Goal: Task Accomplishment & Management: Complete application form

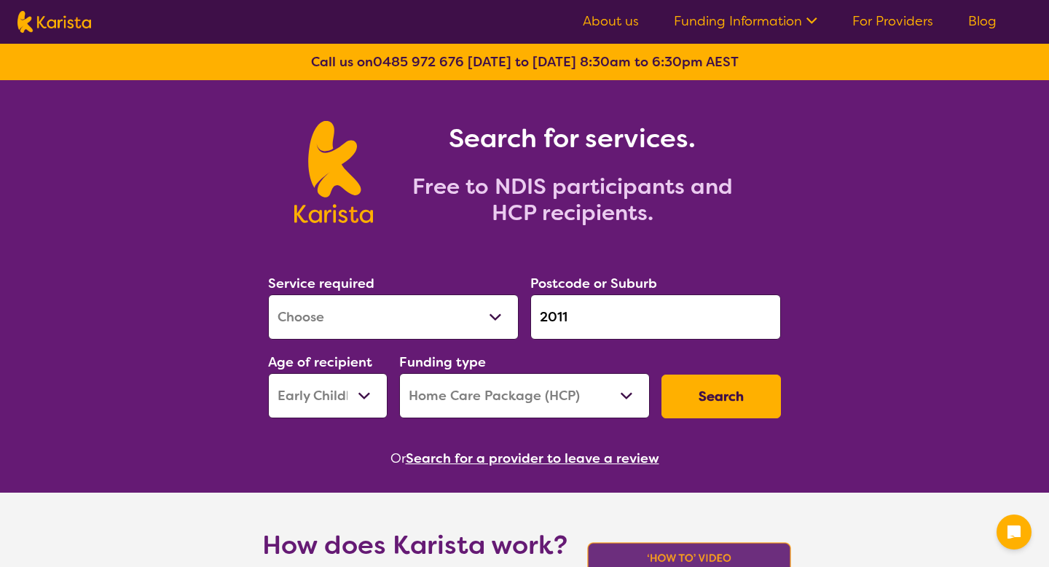
select select "[MEDICAL_DATA]"
select select "EC"
select select "HCP"
click at [473, 451] on button "Search for a provider to leave a review" at bounding box center [533, 458] width 254 height 22
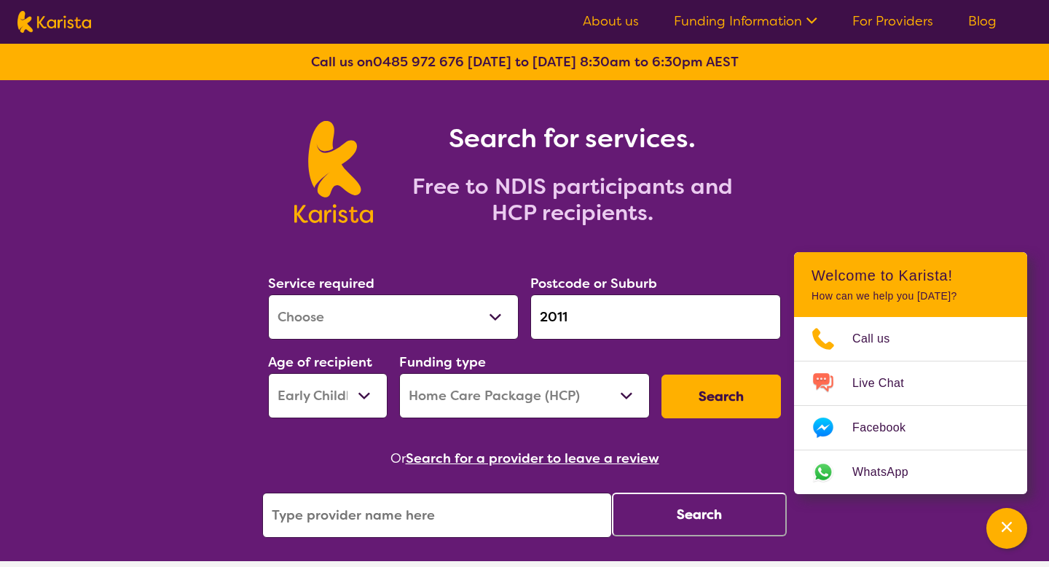
click at [448, 509] on input "search" at bounding box center [437, 515] width 350 height 45
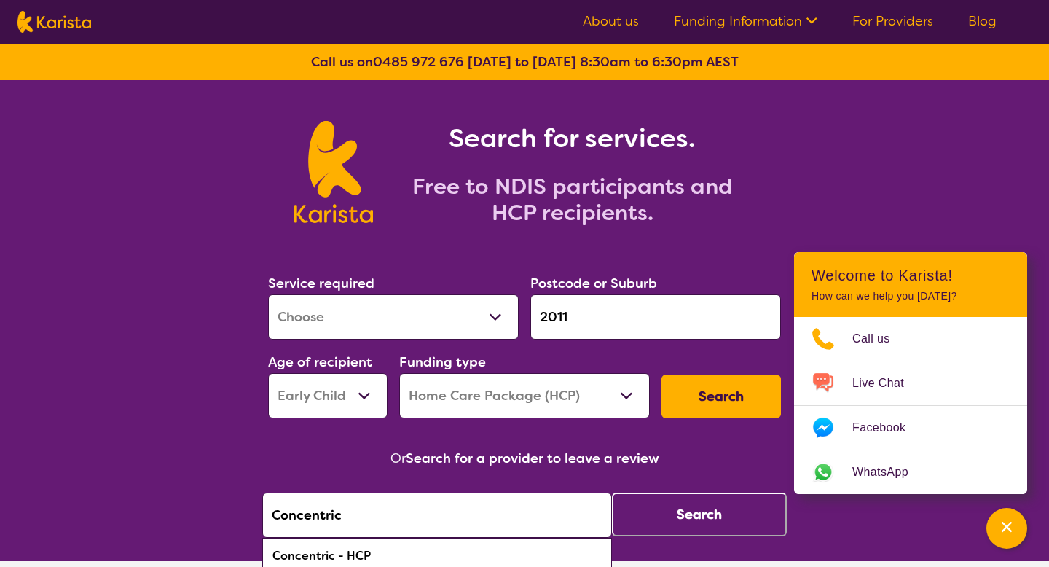
click at [441, 549] on div "Concentric - HCP" at bounding box center [437, 556] width 335 height 28
type input "Concentric - HCP"
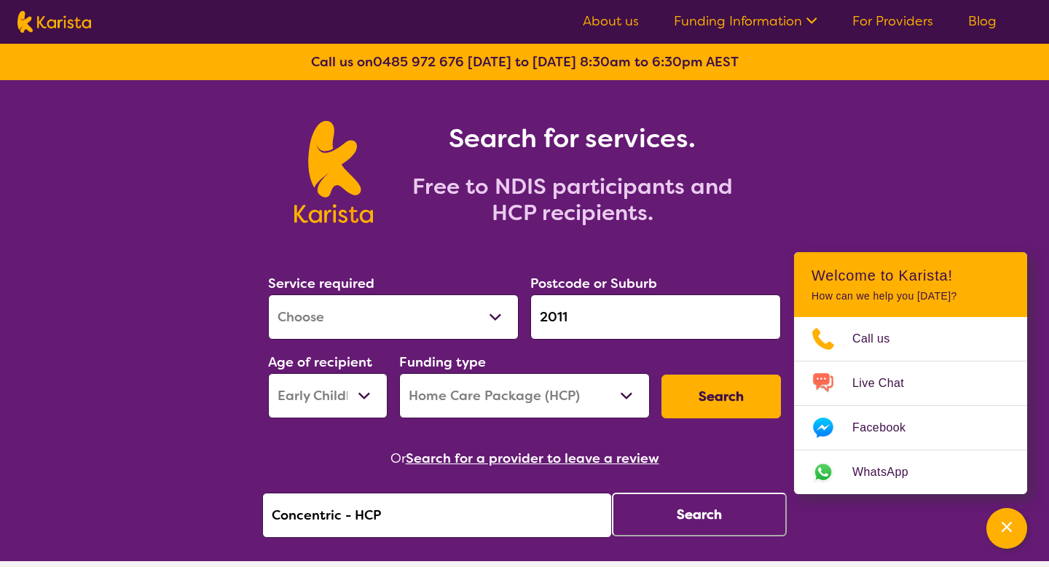
click at [648, 528] on button "Search" at bounding box center [699, 515] width 175 height 44
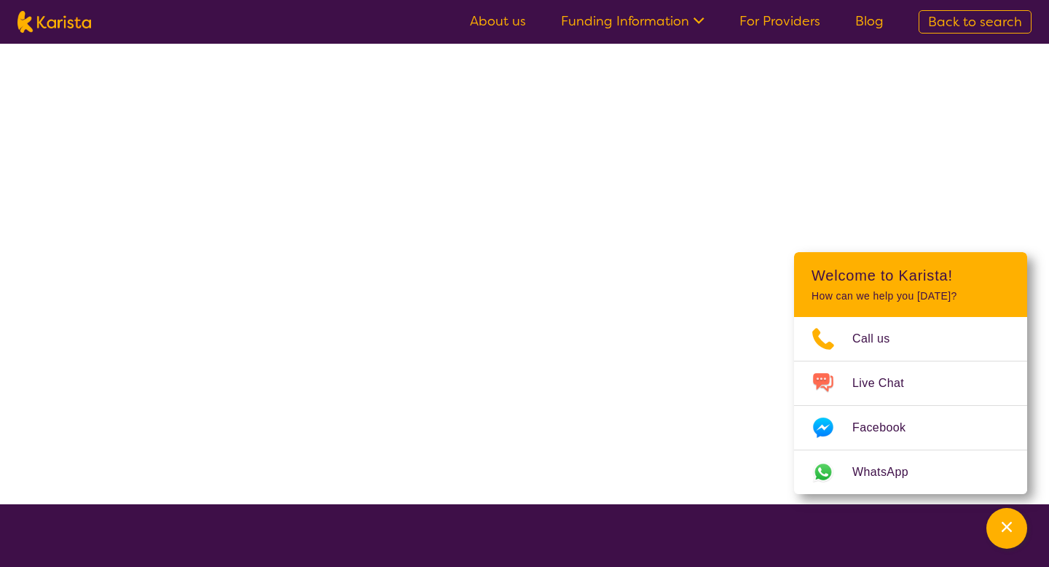
select select "by_score"
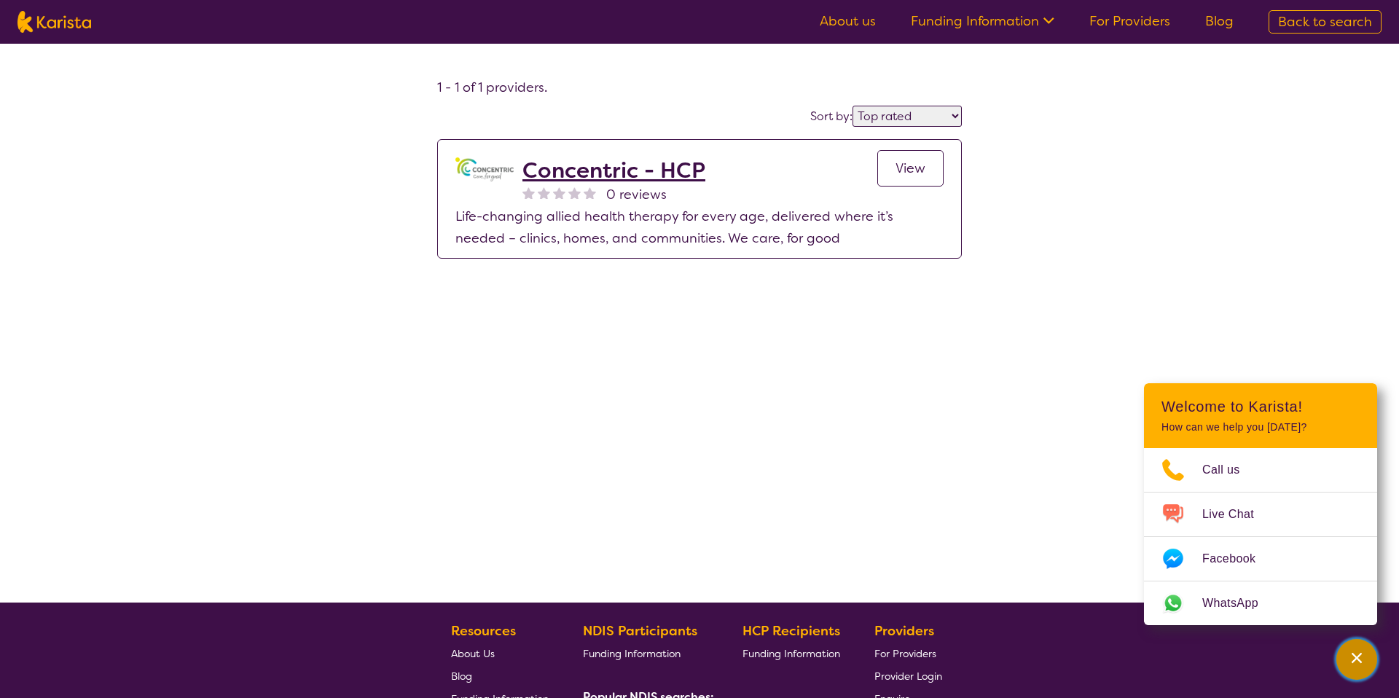
click at [1049, 566] on button "Channel Menu" at bounding box center [1356, 659] width 41 height 41
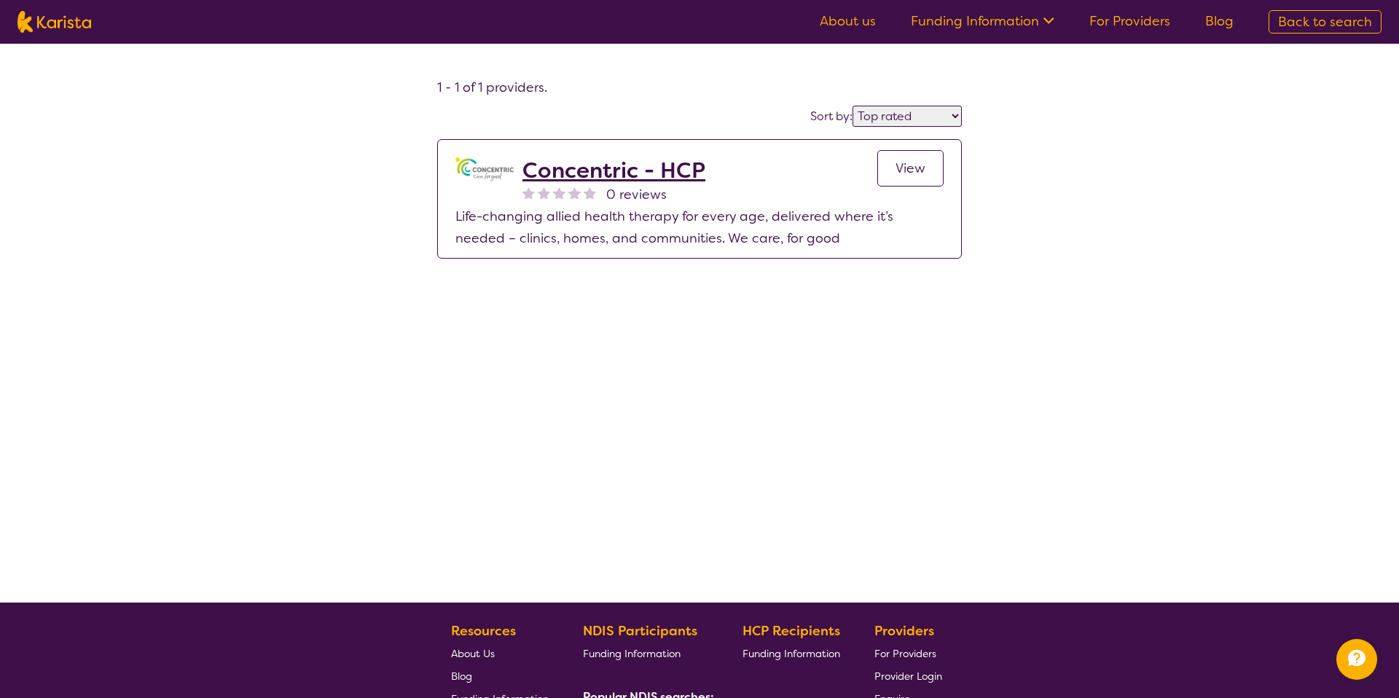
click at [918, 166] on span "View" at bounding box center [911, 168] width 30 height 17
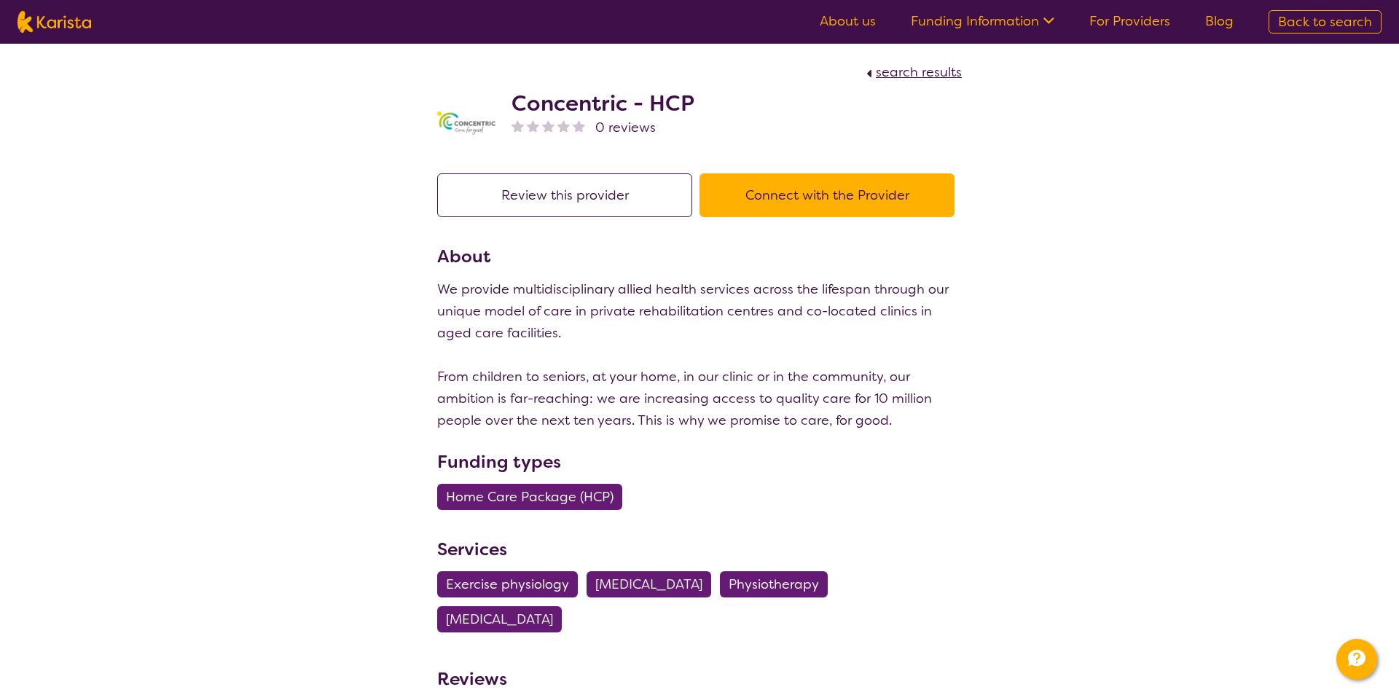
click at [918, 63] on span "search results" at bounding box center [919, 71] width 86 height 17
select select "by_score"
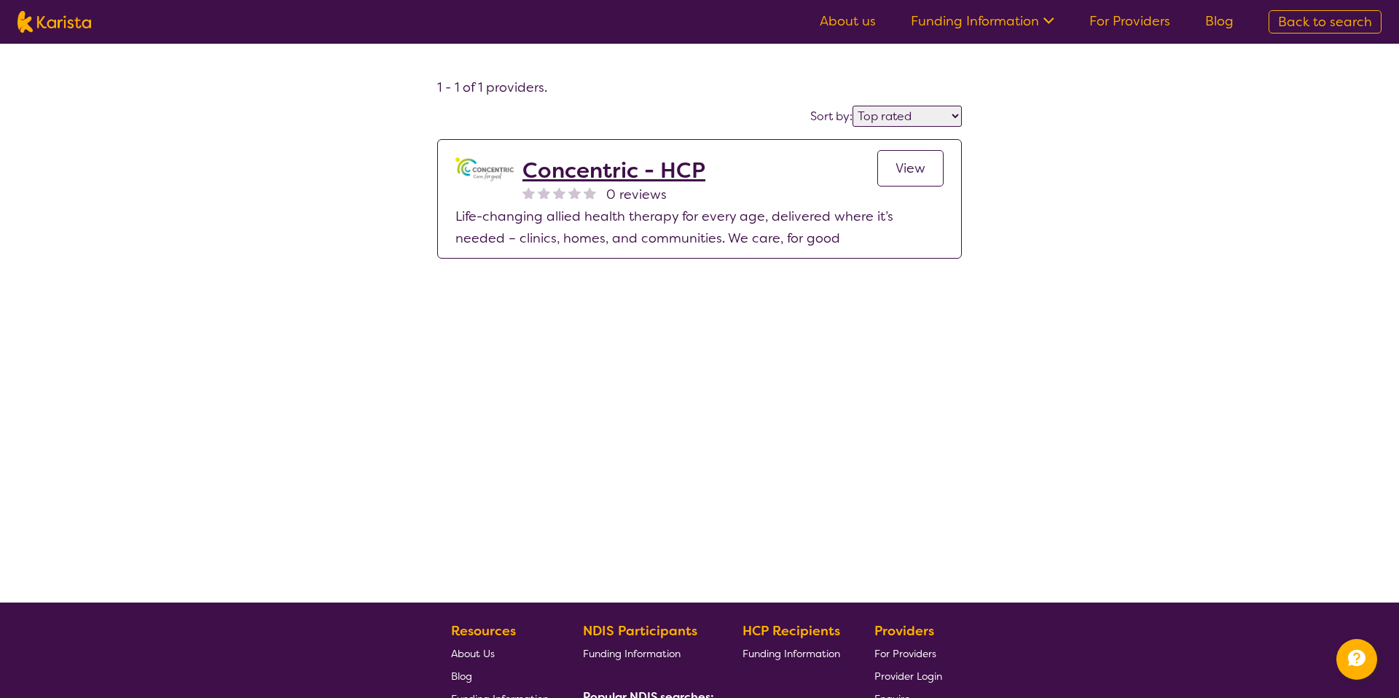
click at [1049, 26] on span "Back to search" at bounding box center [1325, 21] width 94 height 17
select select "[MEDICAL_DATA]"
select select "EC"
select select "HCP"
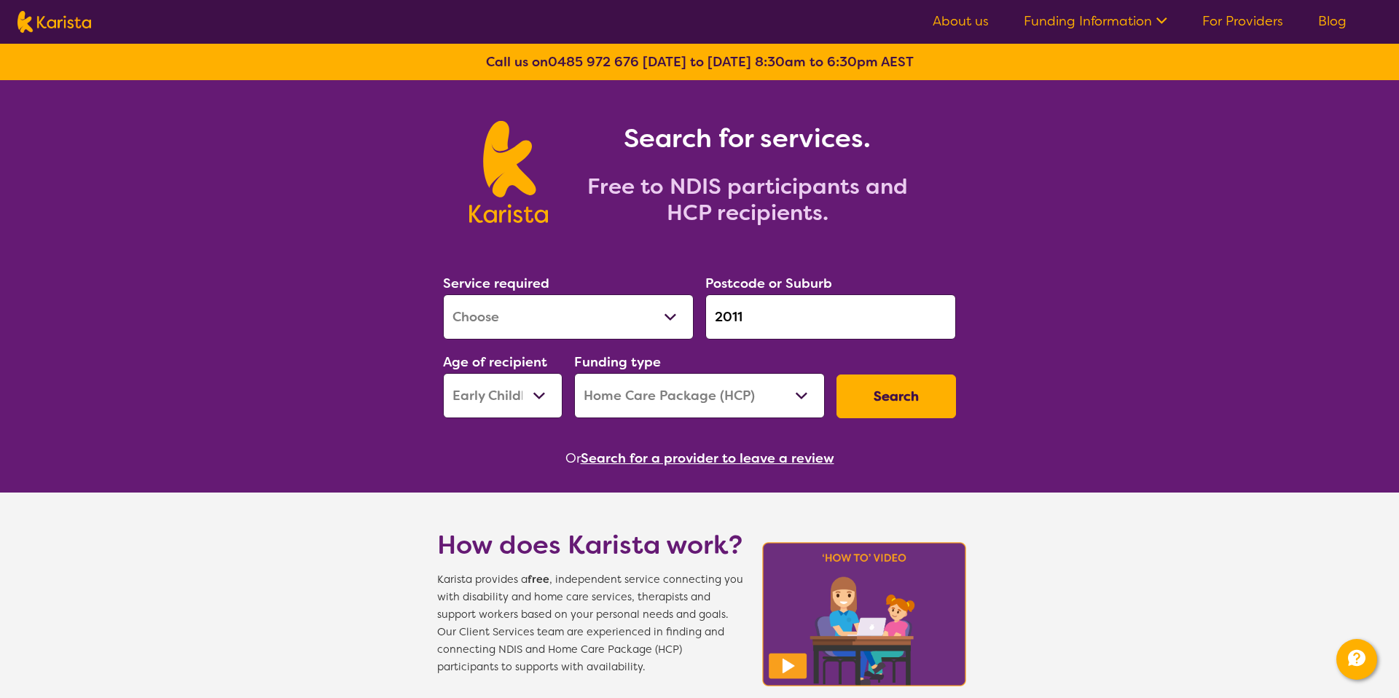
click at [727, 312] on input "2011" at bounding box center [830, 316] width 251 height 45
type input "3000"
click at [649, 390] on select "Home Care Package (HCP) National Disability Insurance Scheme (NDIS) I don't know" at bounding box center [699, 395] width 251 height 45
click at [574, 373] on select "Home Care Package (HCP) National Disability Insurance Scheme (NDIS) I don't know" at bounding box center [699, 395] width 251 height 45
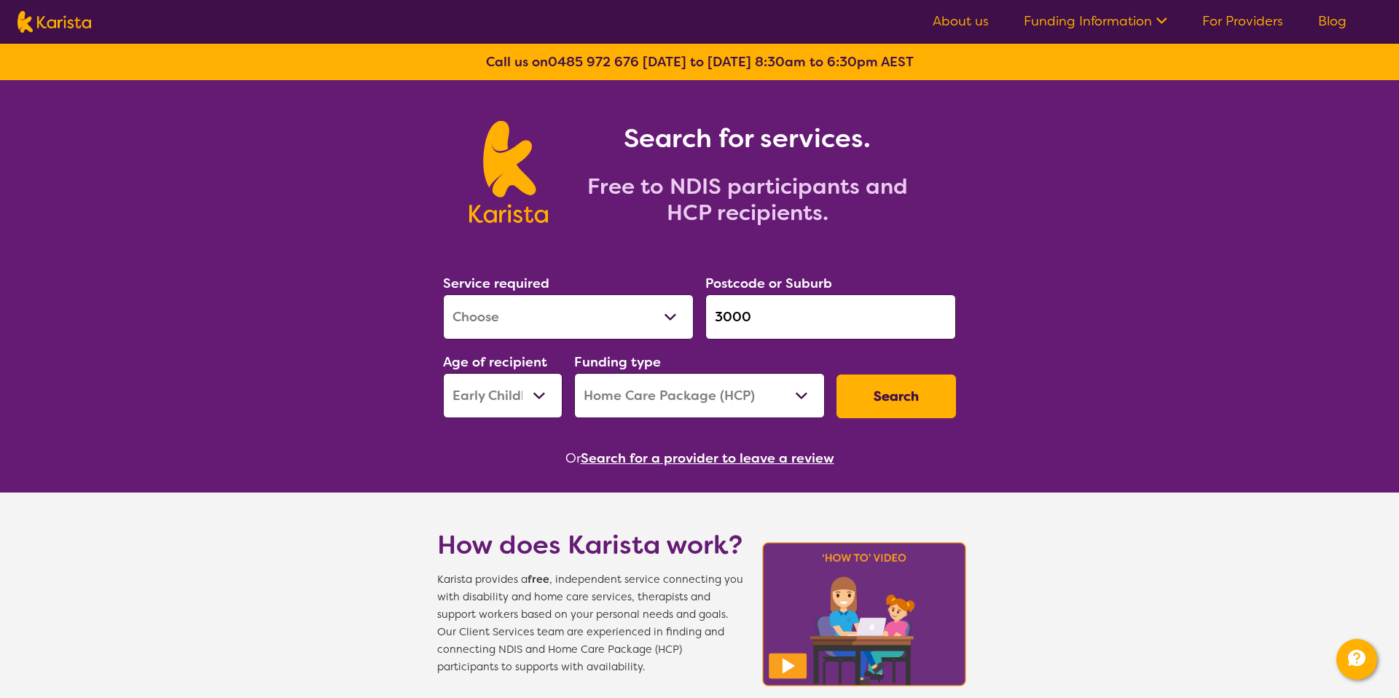
click at [543, 403] on select "Early Childhood - 0 to 9 Child - 10 to 11 Adolescent - 12 to 17 Adult - 18 to 6…" at bounding box center [503, 395] width 120 height 45
select select "AG"
click at [443, 373] on select "Early Childhood - 0 to 9 Child - 10 to 11 Adolescent - 12 to 17 Adult - 18 to 6…" at bounding box center [503, 395] width 120 height 45
click at [886, 409] on button "Search" at bounding box center [897, 397] width 120 height 44
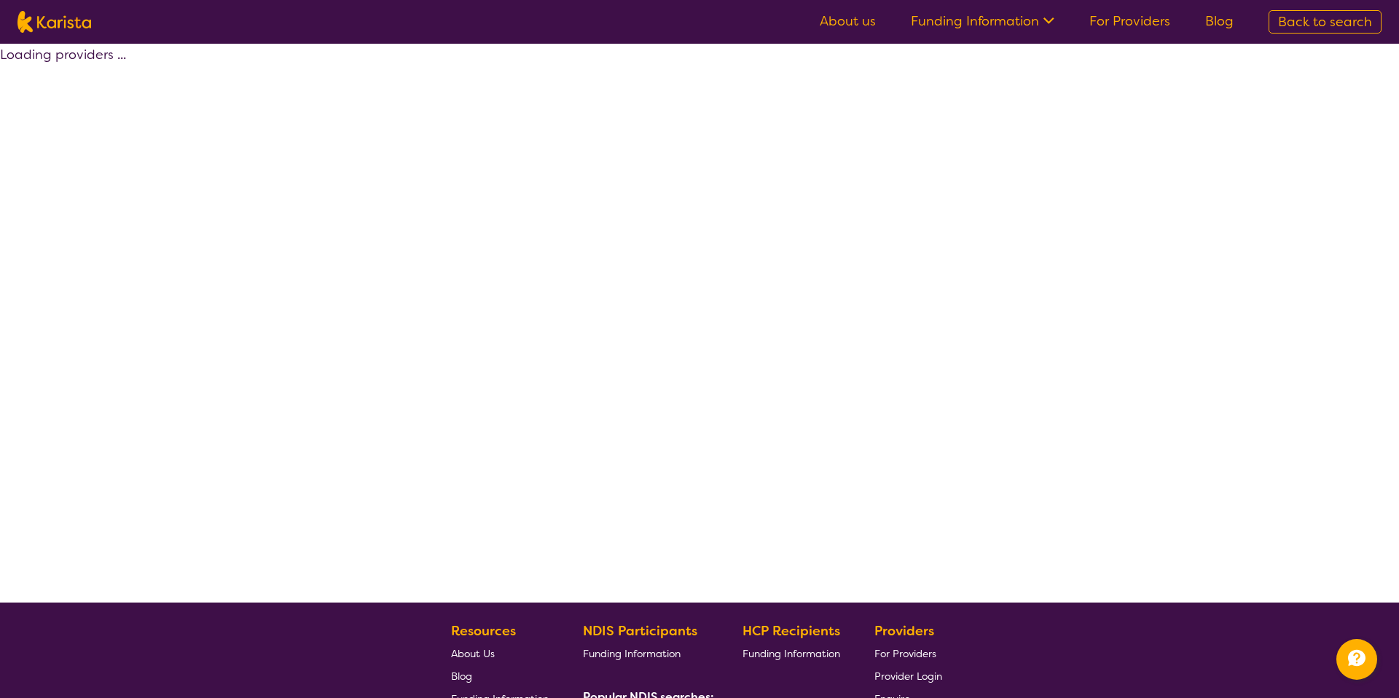
select select "by_score"
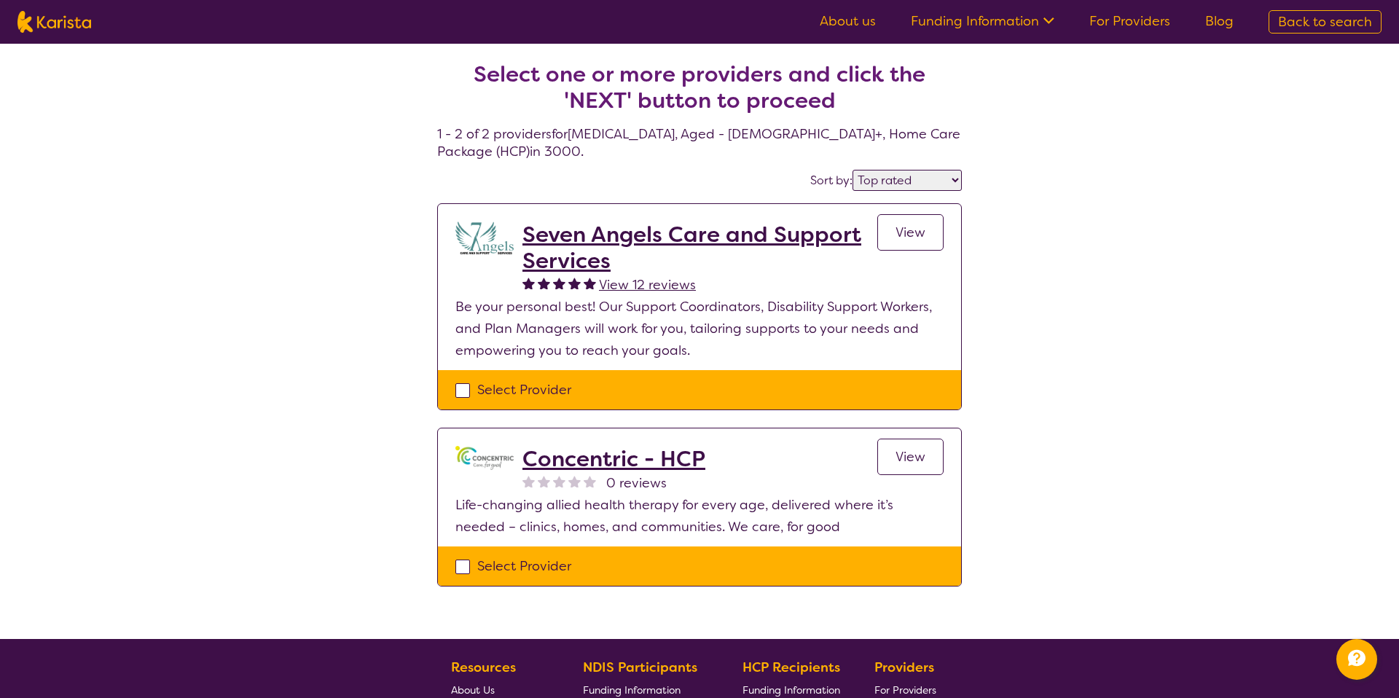
click at [642, 566] on div "Select Provider" at bounding box center [699, 566] width 488 height 22
checkbox input "true"
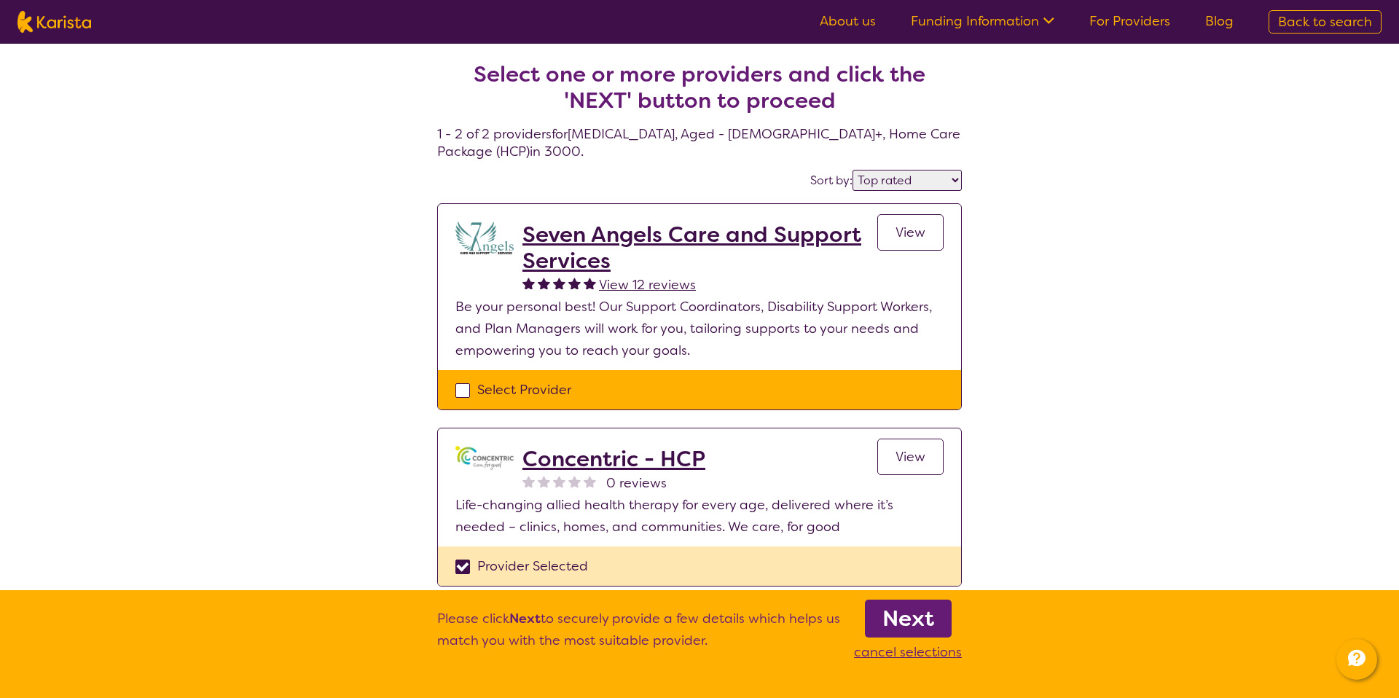
select select "[MEDICAL_DATA]"
select select "AG"
select select "HCP"
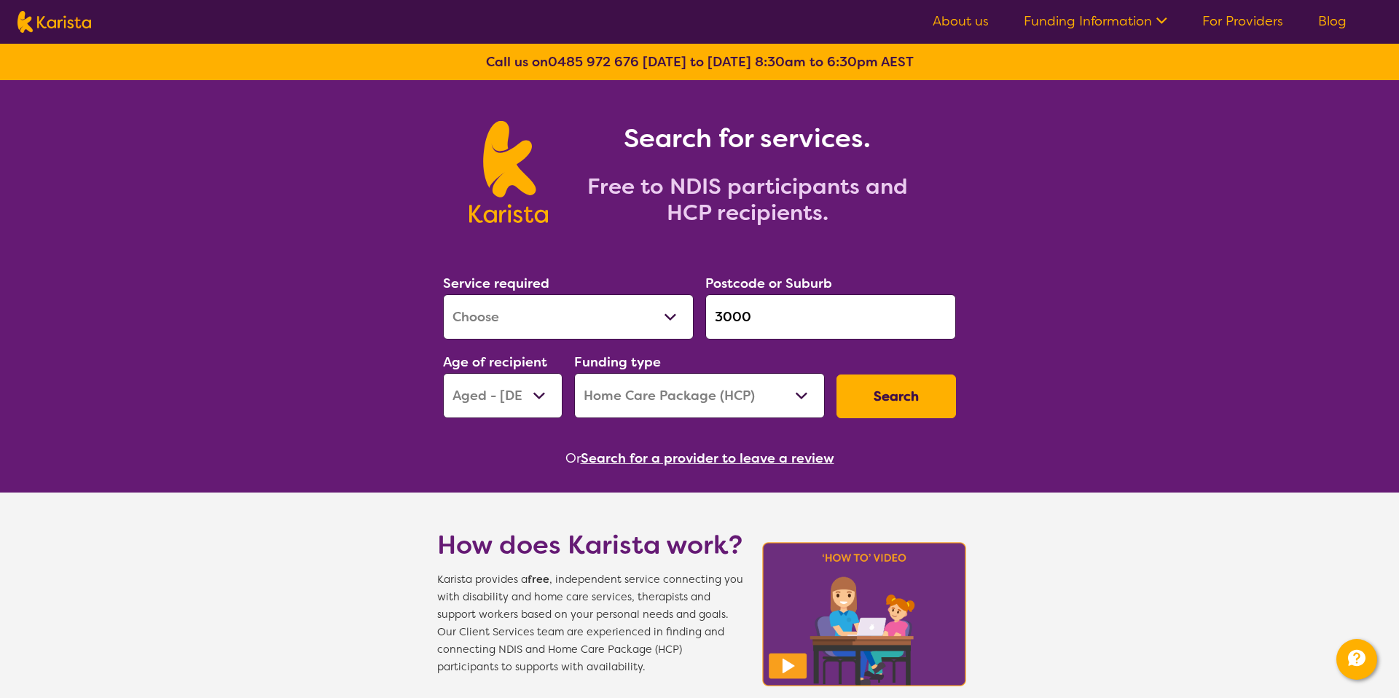
click at [642, 453] on button "Search for a provider to leave a review" at bounding box center [708, 458] width 254 height 22
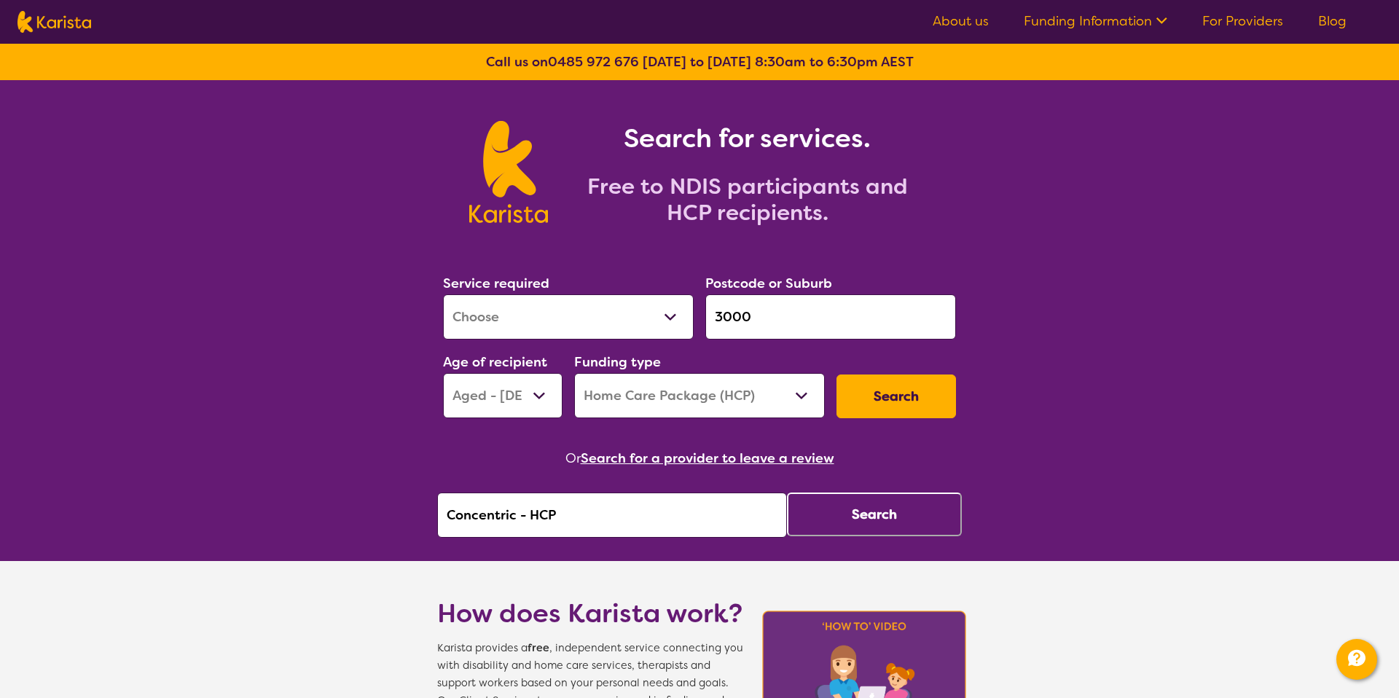
click at [590, 516] on input "Concentric - HCP" at bounding box center [612, 515] width 350 height 45
type input "Concentric"
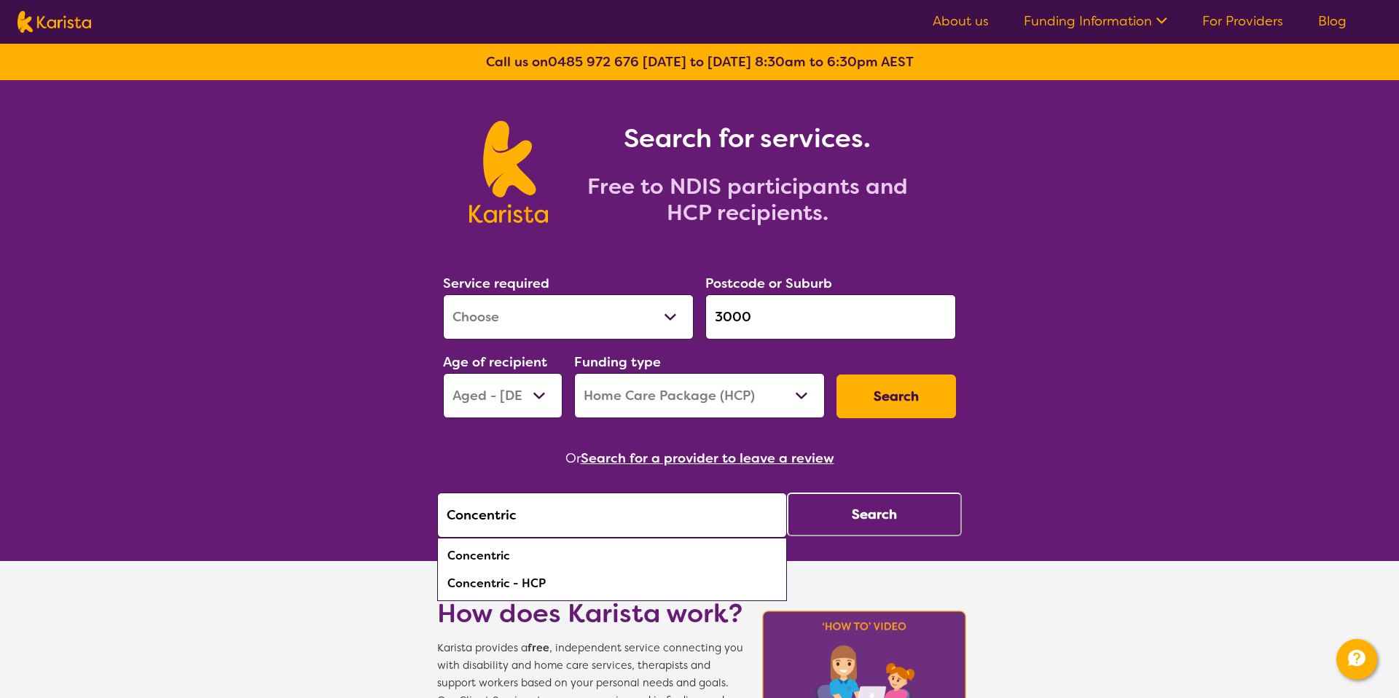
click button "Search" at bounding box center [874, 515] width 175 height 44
select select "by_score"
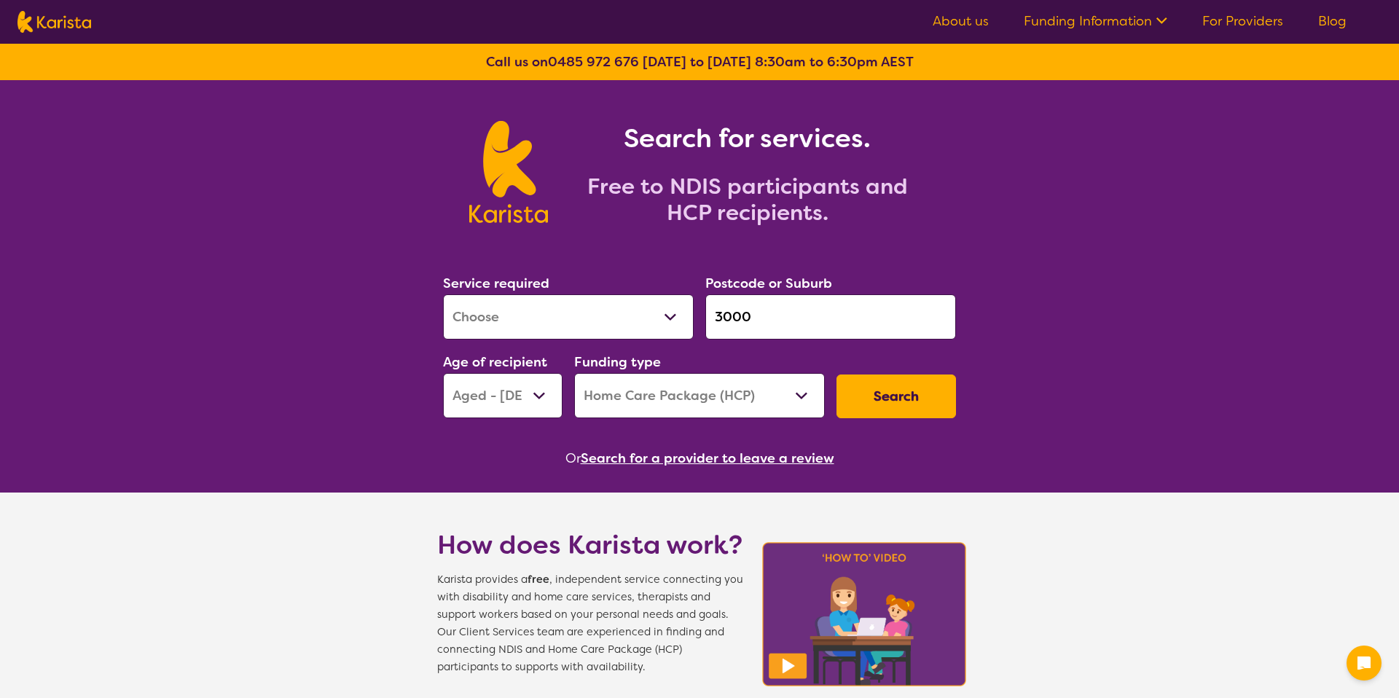
select select "[MEDICAL_DATA]"
select select "AG"
select select "HCP"
click at [707, 455] on button "Search for a provider to leave a review" at bounding box center [708, 458] width 254 height 22
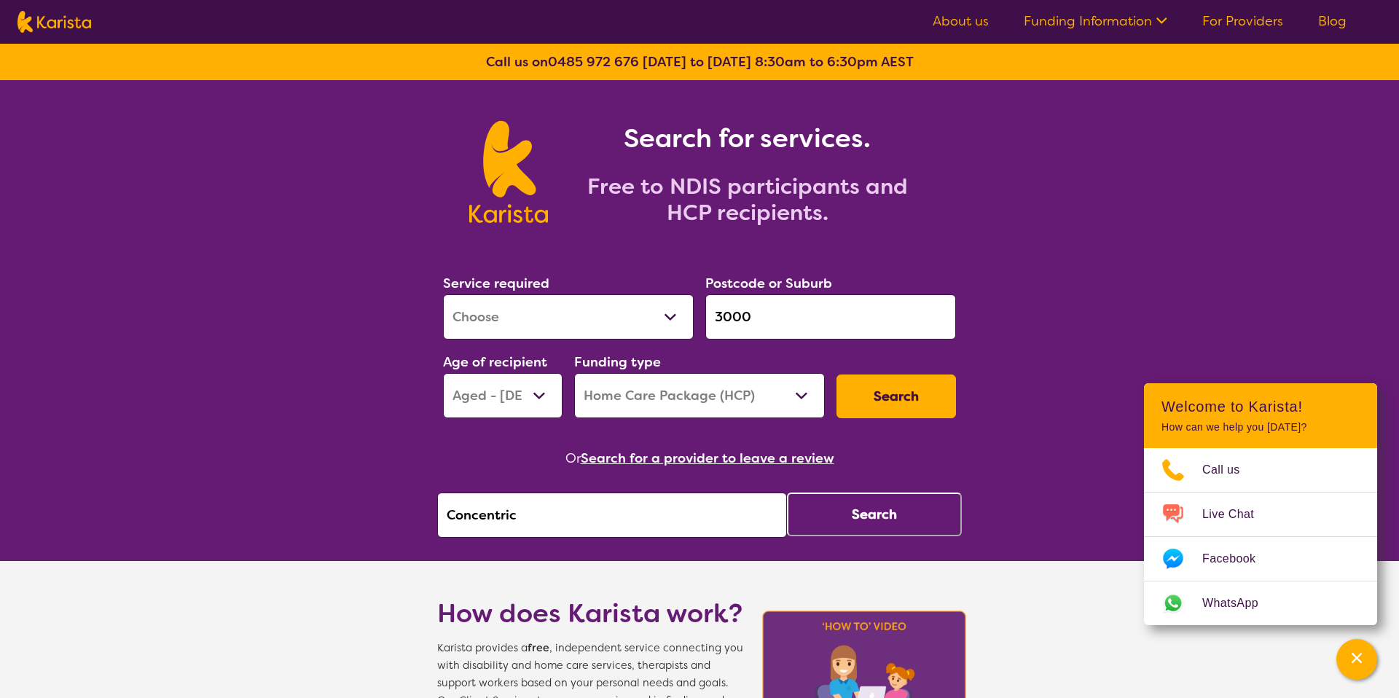
click at [823, 512] on button "Search" at bounding box center [874, 515] width 175 height 44
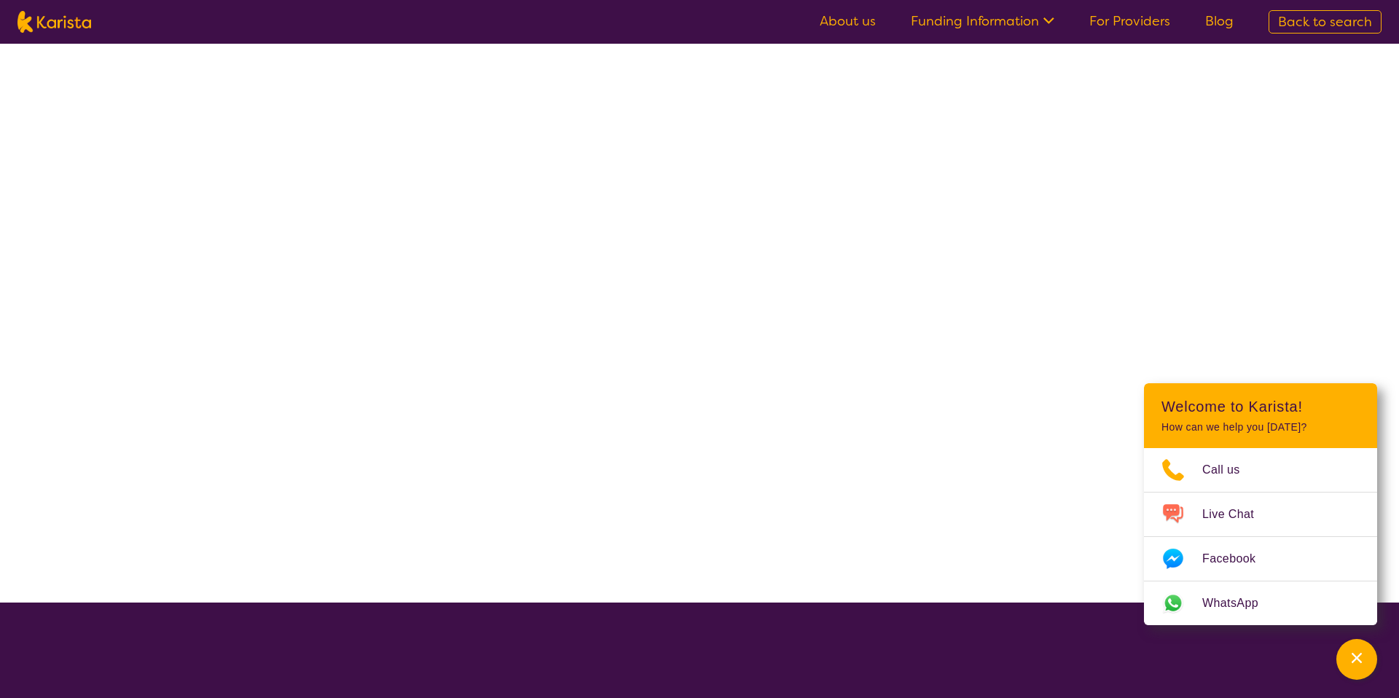
select select "by_score"
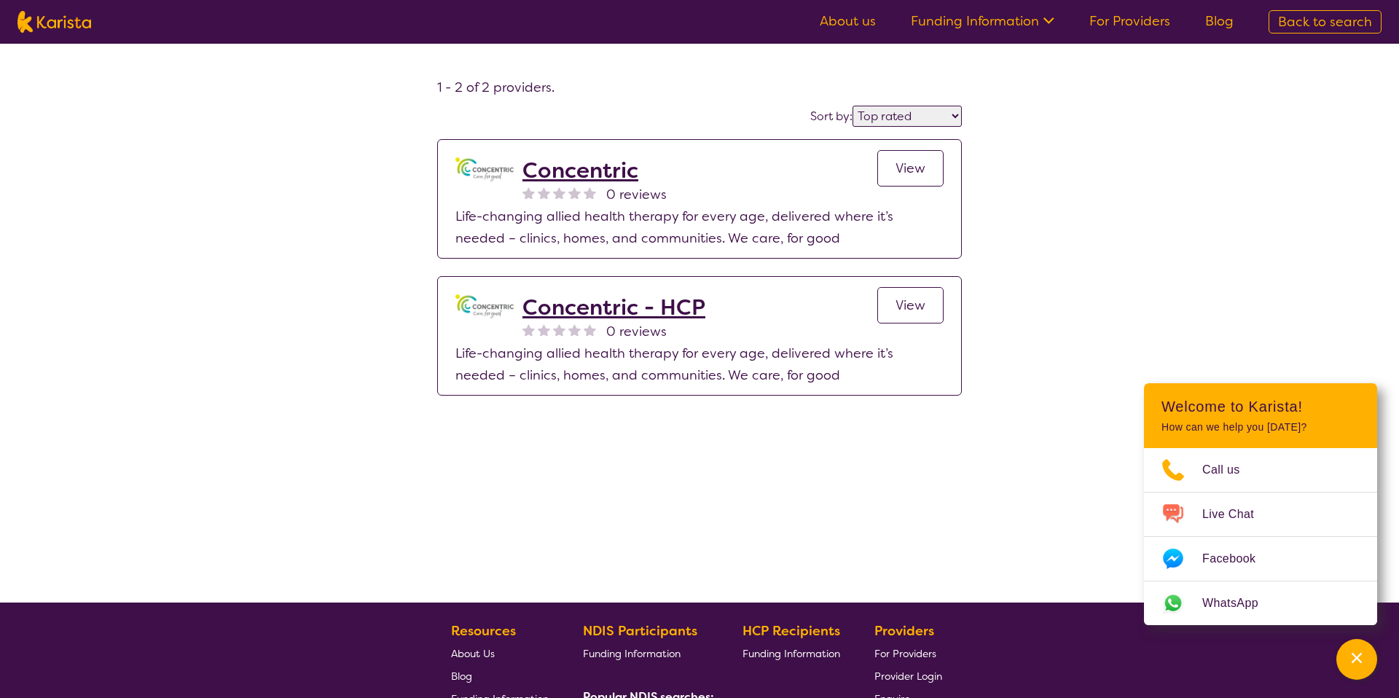
click at [889, 164] on link "View" at bounding box center [910, 168] width 66 height 36
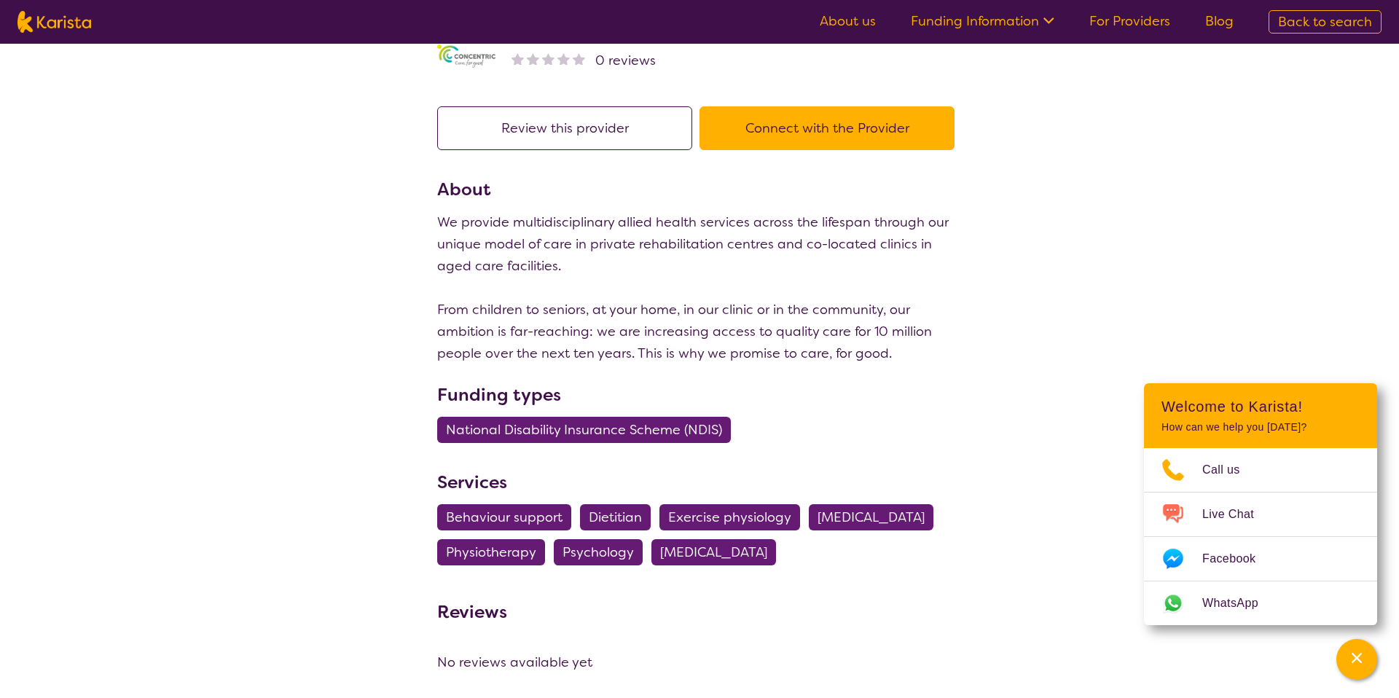
scroll to position [69, 0]
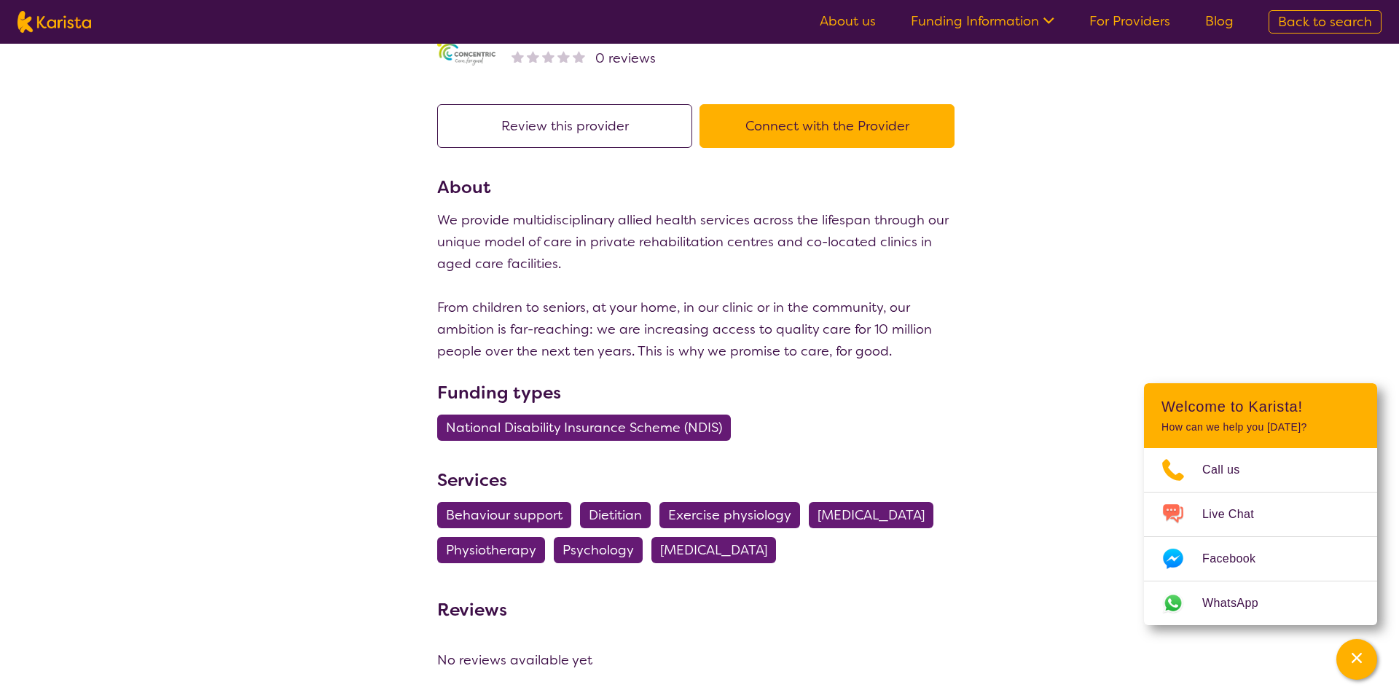
select select "by_score"
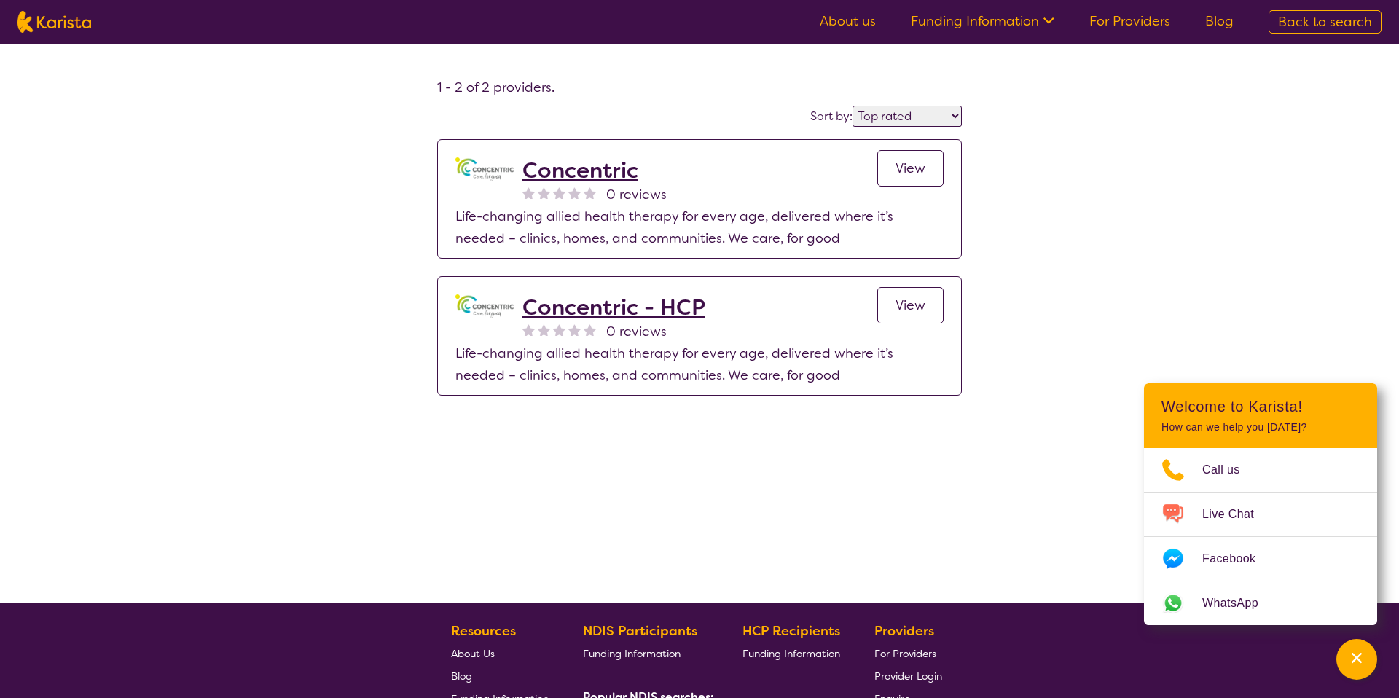
click at [893, 308] on link "View" at bounding box center [910, 305] width 66 height 36
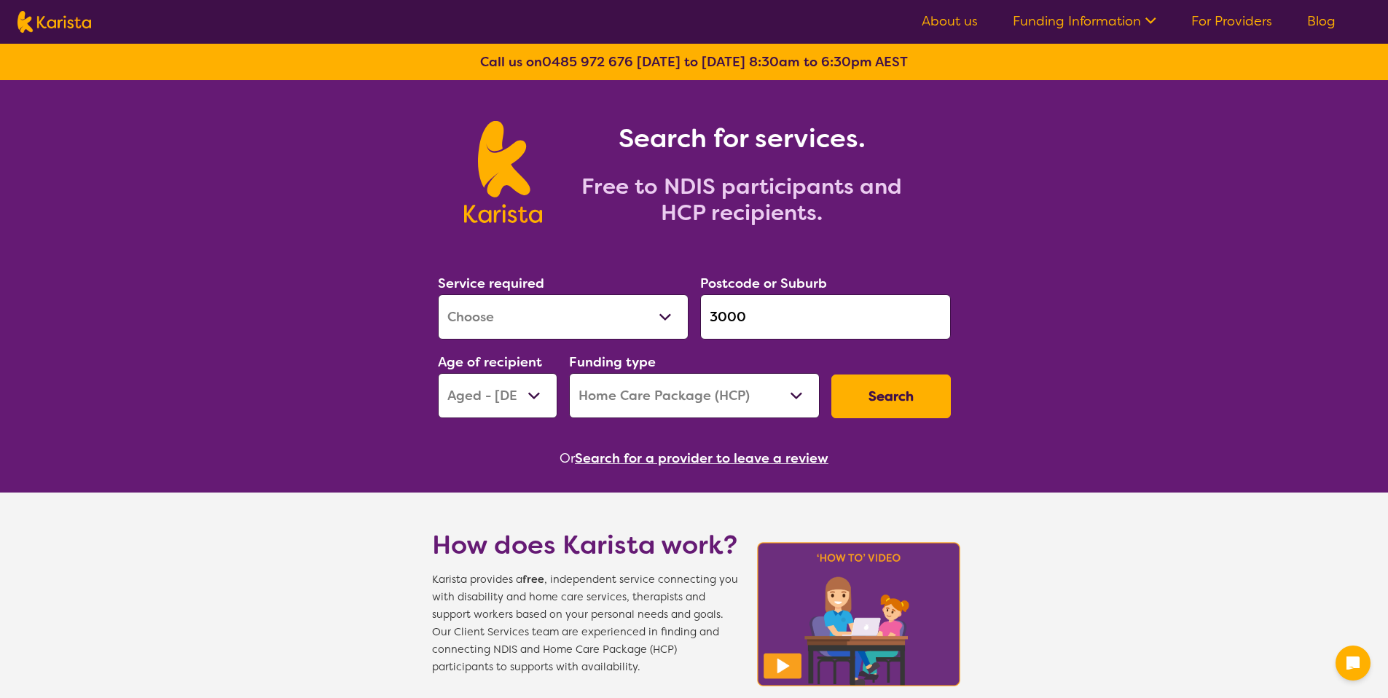
select select "[MEDICAL_DATA]"
select select "AG"
select select "HCP"
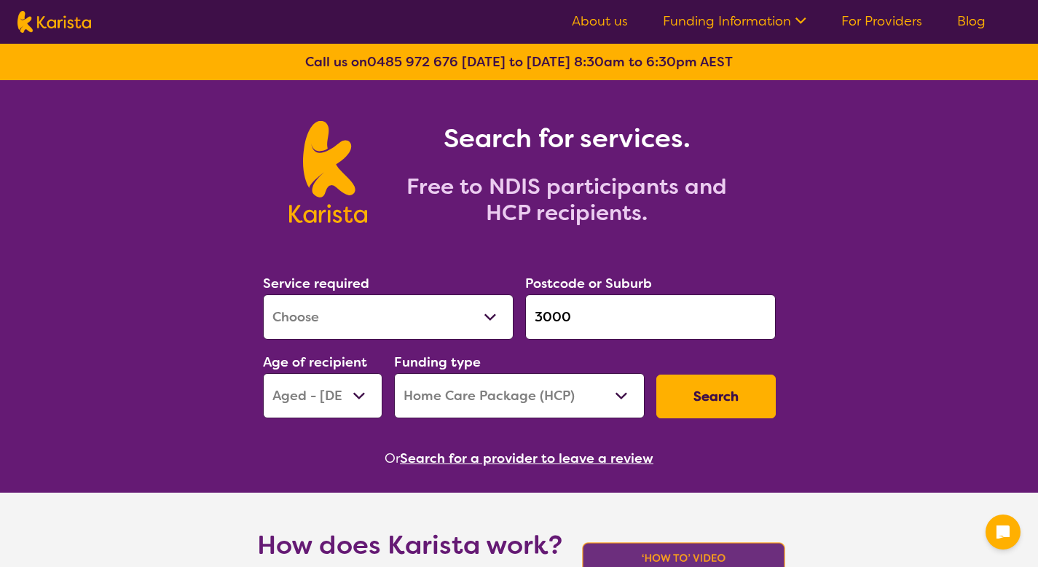
select select "[MEDICAL_DATA]"
select select "AG"
select select "HCP"
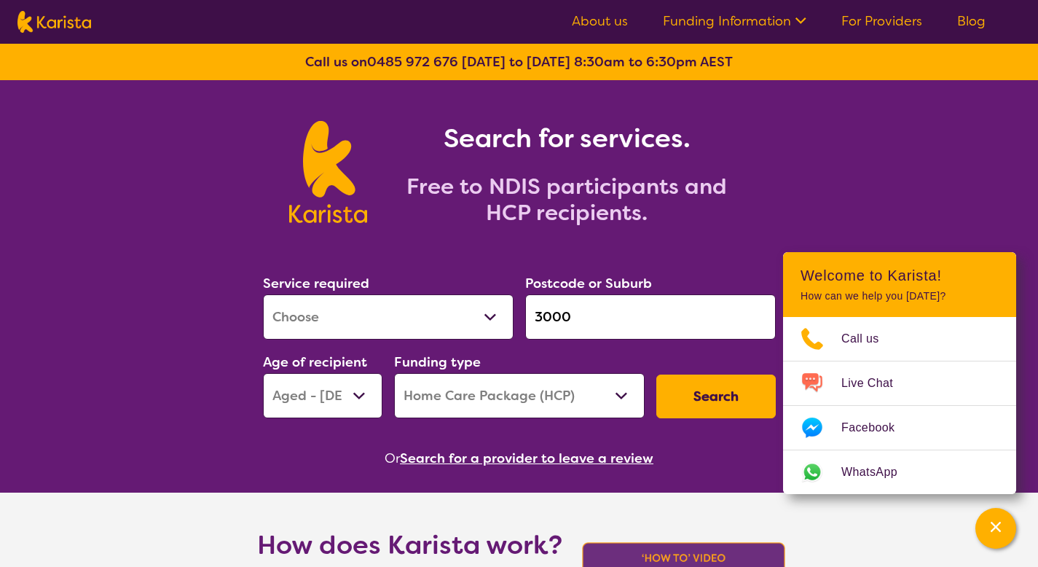
click at [557, 457] on button "Search for a provider to leave a review" at bounding box center [527, 458] width 254 height 22
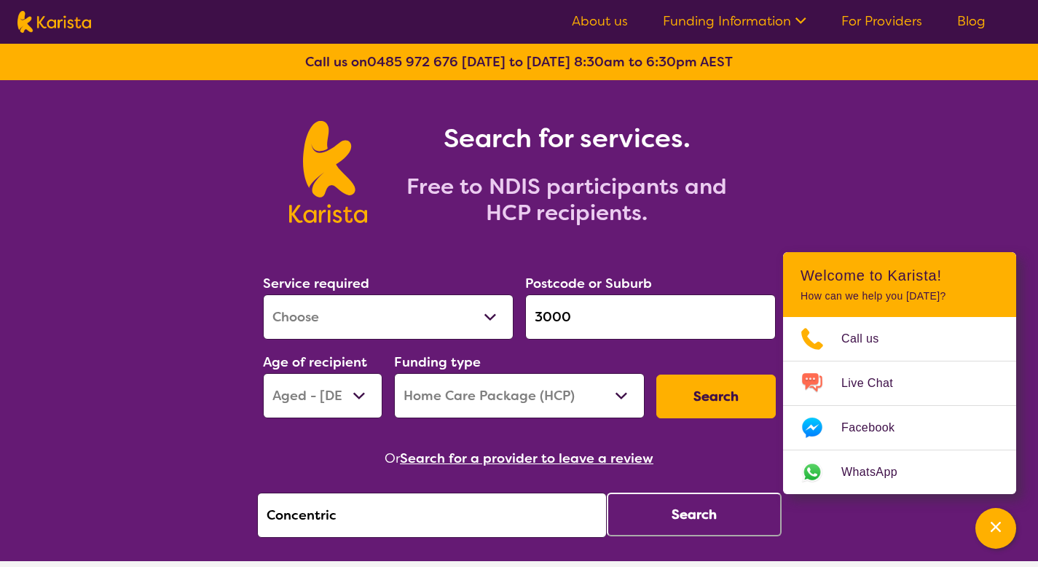
click at [660, 525] on button "Search" at bounding box center [694, 515] width 175 height 44
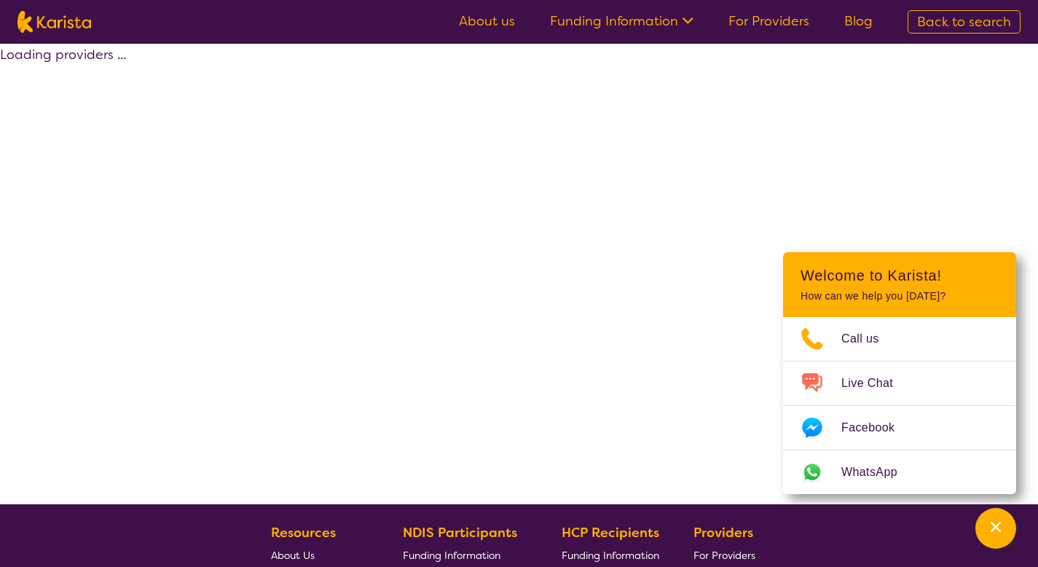
select select "by_score"
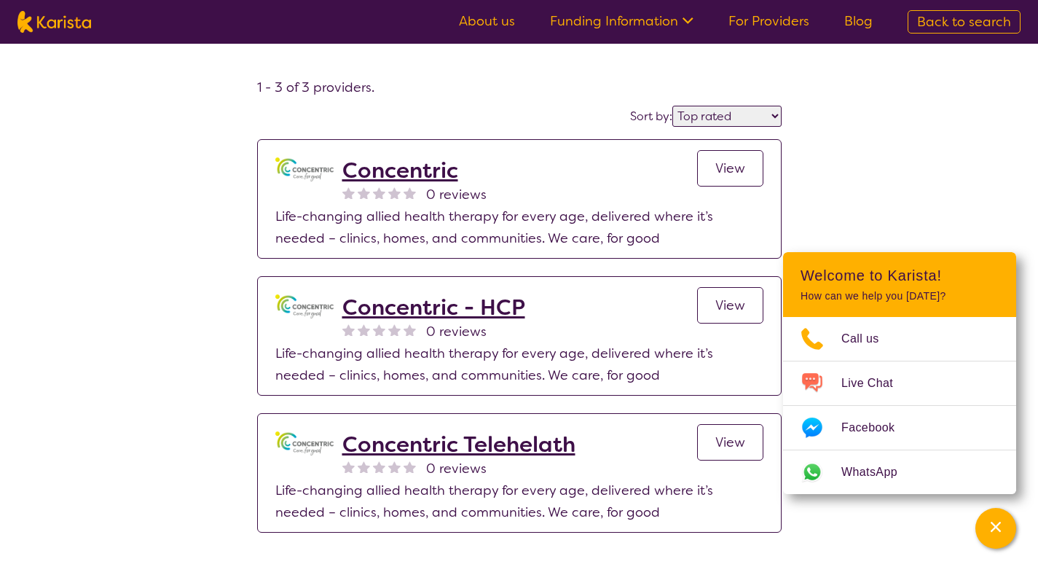
click at [52, 78] on div "1 - 3 of 3 providers . Sort by: Highly reviewed Top rated Concentric 0 reviews …" at bounding box center [519, 314] width 1038 height 541
click at [184, 138] on div "1 - 3 of 3 providers . Sort by: Highly reviewed Top rated Concentric 0 reviews …" at bounding box center [519, 314] width 1038 height 541
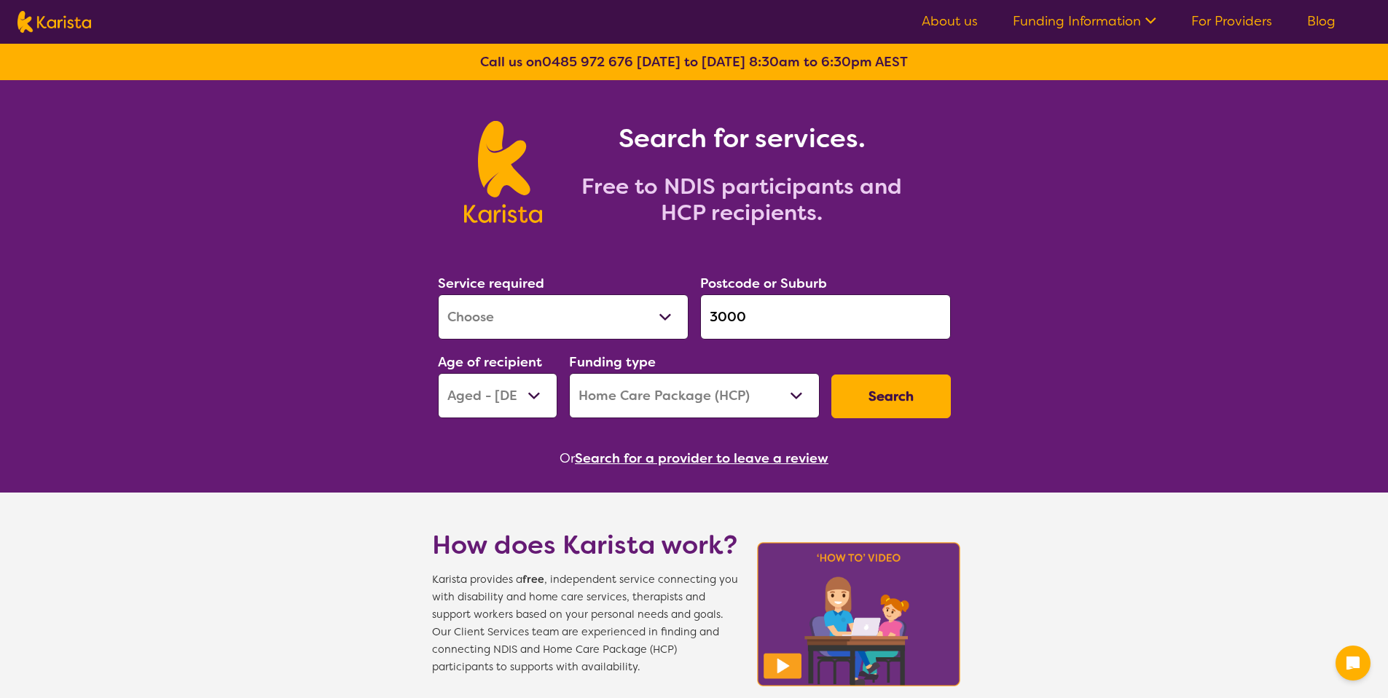
select select "[MEDICAL_DATA]"
select select "AG"
select select "HCP"
click at [724, 315] on input "3000" at bounding box center [825, 316] width 251 height 45
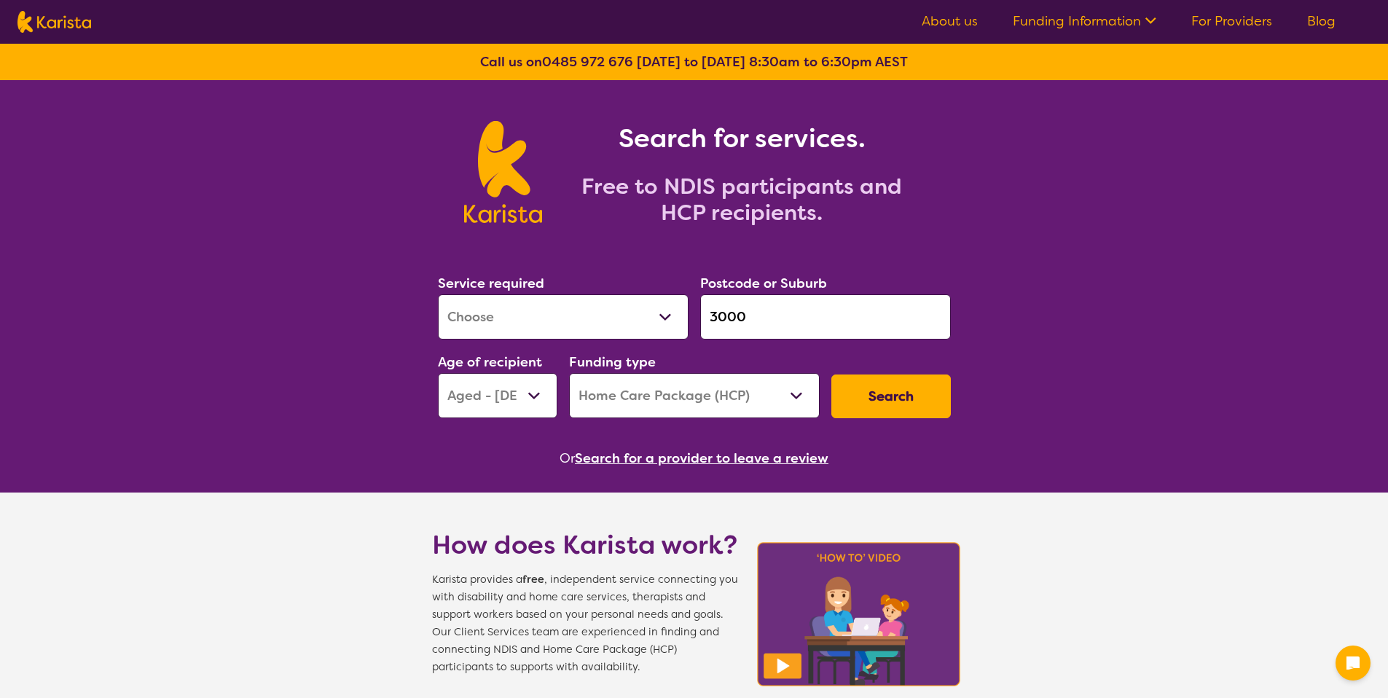
paste input "2"
type input "2000"
click at [617, 310] on select "Allied Health Assistant Assessment (ADHD or Autism) Behaviour support Counselli…" at bounding box center [563, 316] width 251 height 45
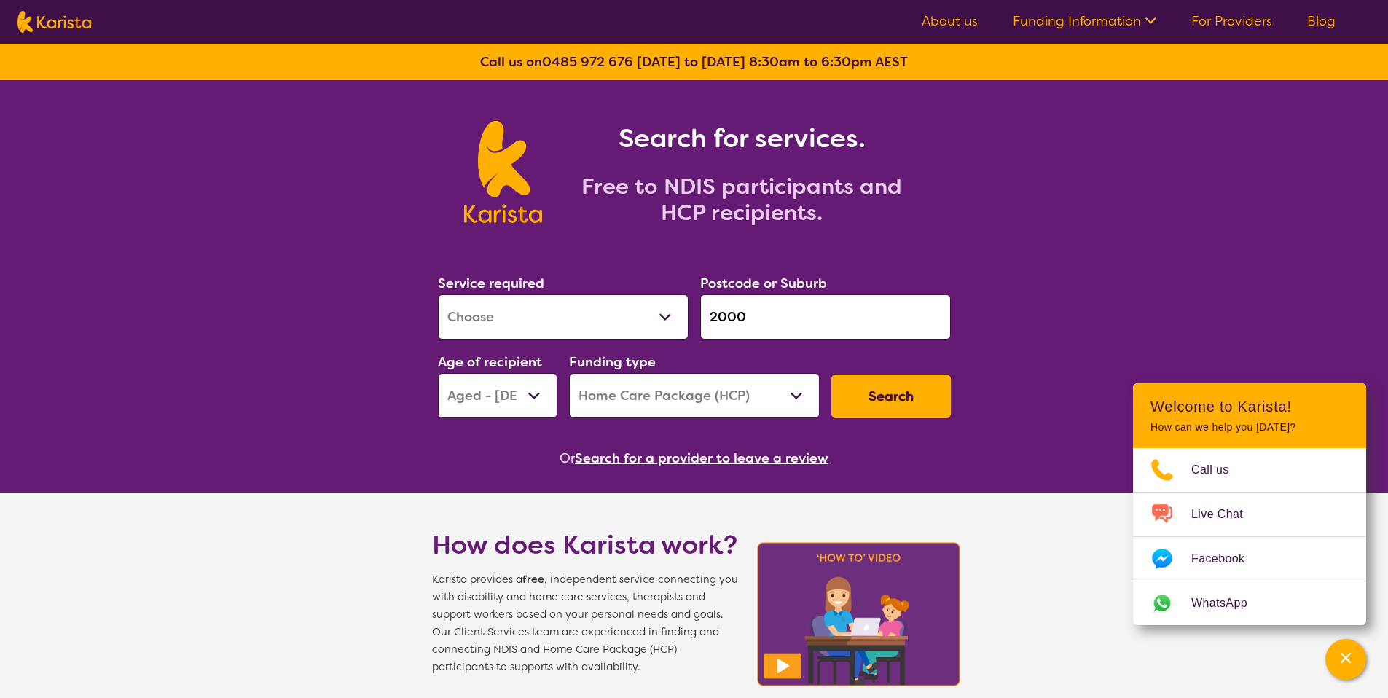
select select "[MEDICAL_DATA]"
click at [438, 294] on select "Allied Health Assistant Assessment (ADHD or Autism) Behaviour support Counselli…" at bounding box center [563, 316] width 251 height 45
click at [526, 398] on select "Early Childhood - 0 to 9 Child - 10 to 11 Adolescent - 12 to 17 Adult - 18 to 6…" at bounding box center [498, 395] width 120 height 45
select select "CH"
click at [438, 373] on select "Early Childhood - 0 to 9 Child - 10 to 11 Adolescent - 12 to 17 Adult - 18 to 6…" at bounding box center [498, 395] width 120 height 45
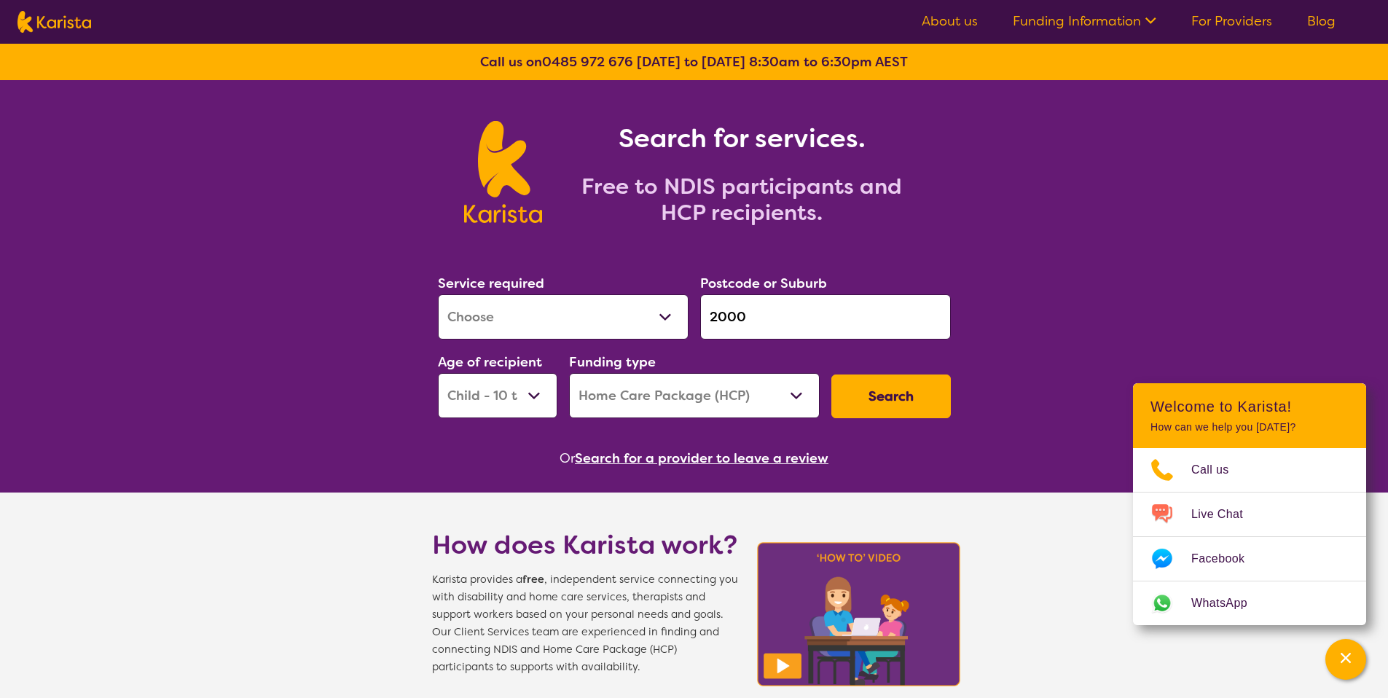
click at [657, 387] on select "Home Care Package (HCP) National Disability Insurance Scheme (NDIS) I don't know" at bounding box center [694, 395] width 251 height 45
select select "NDIS"
click at [569, 373] on select "Home Care Package (HCP) National Disability Insurance Scheme (NDIS) I don't know" at bounding box center [694, 395] width 251 height 45
click at [857, 403] on button "Search" at bounding box center [891, 397] width 120 height 44
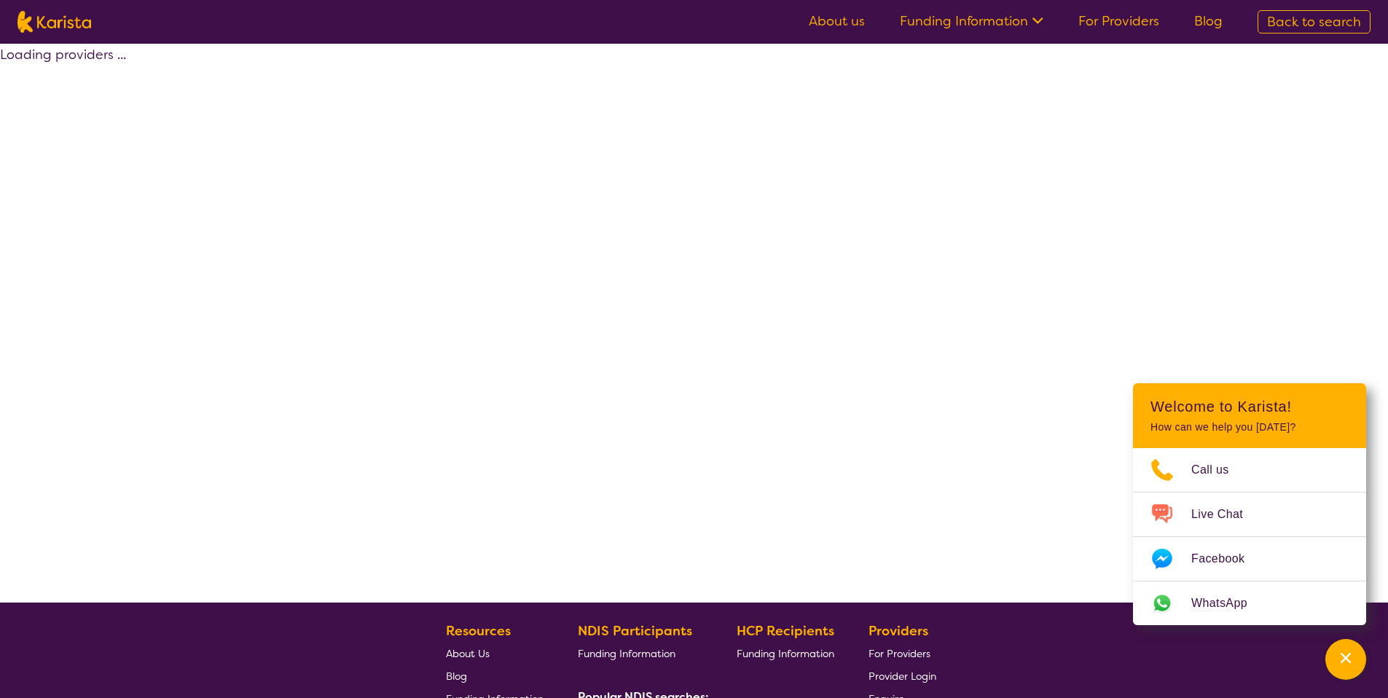
select select "by_score"
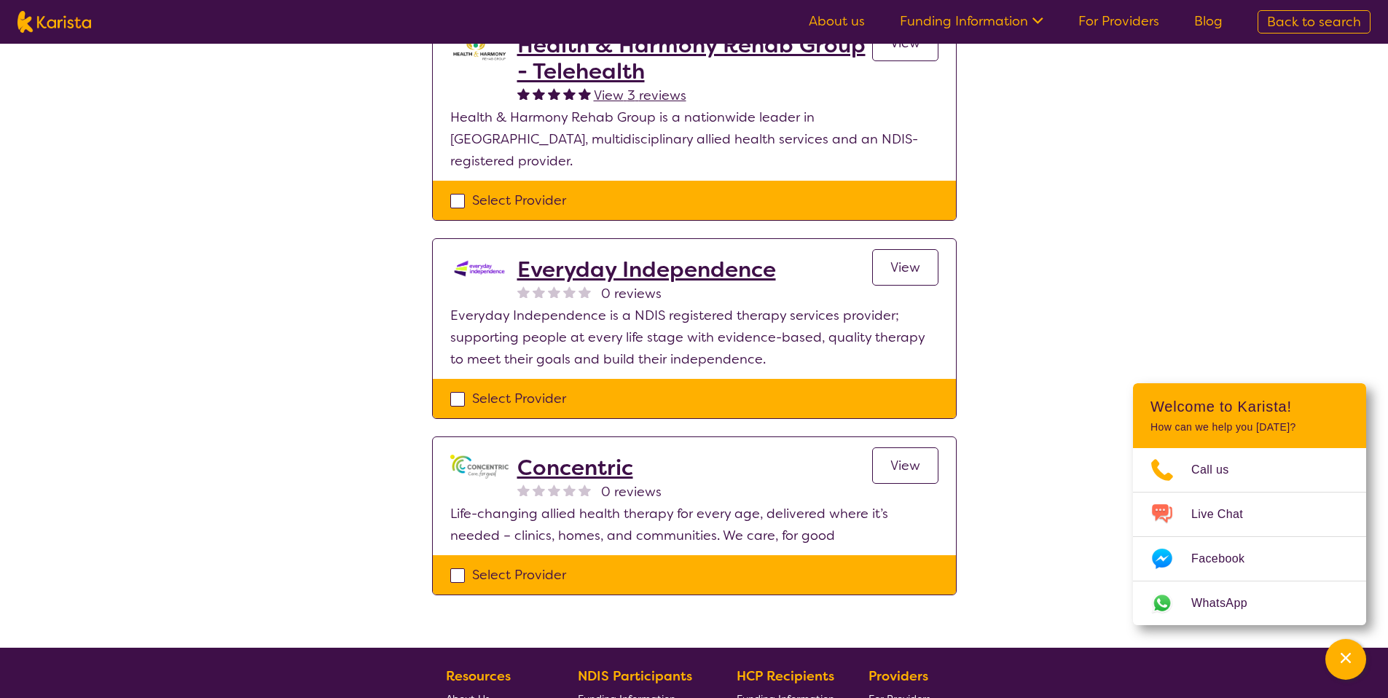
click at [531, 564] on div "Select Provider" at bounding box center [694, 575] width 488 height 22
checkbox input "true"
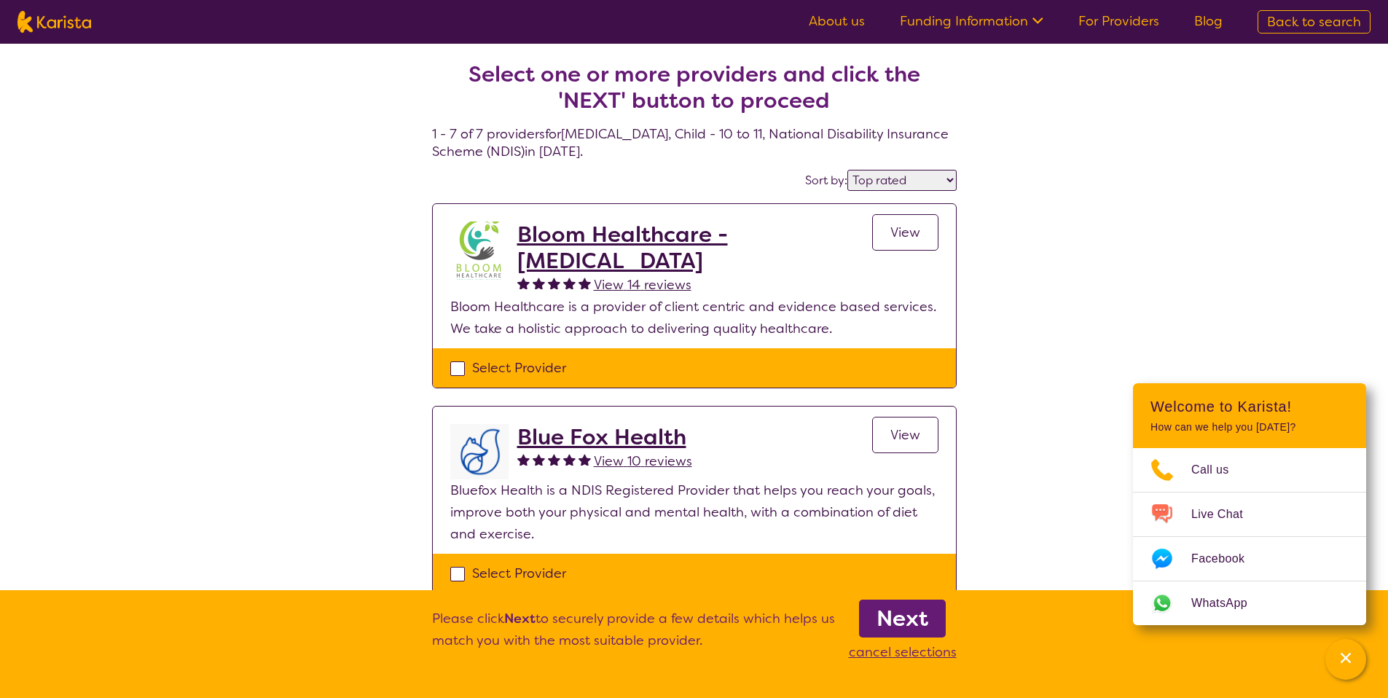
click at [888, 631] on b "Next" at bounding box center [903, 618] width 52 height 29
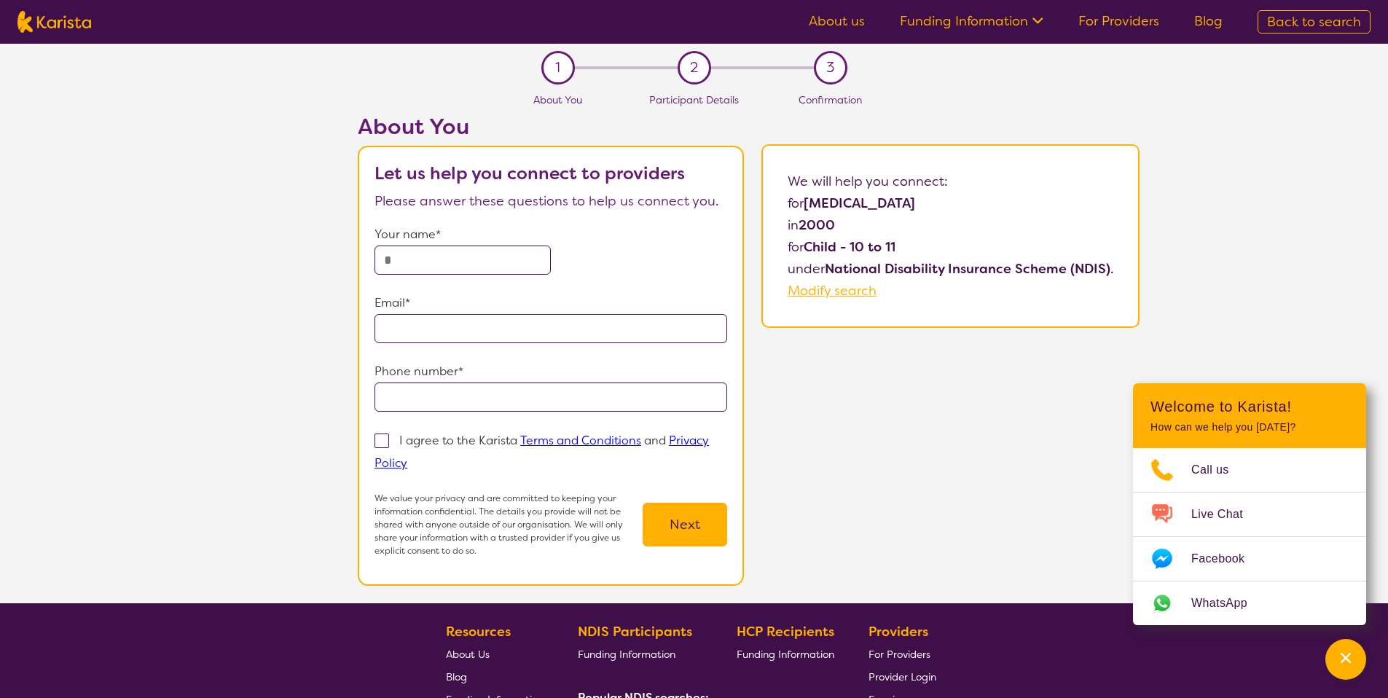
click at [474, 262] on input "text" at bounding box center [463, 260] width 176 height 29
type input "**********"
click at [587, 322] on input "**********" at bounding box center [551, 328] width 353 height 29
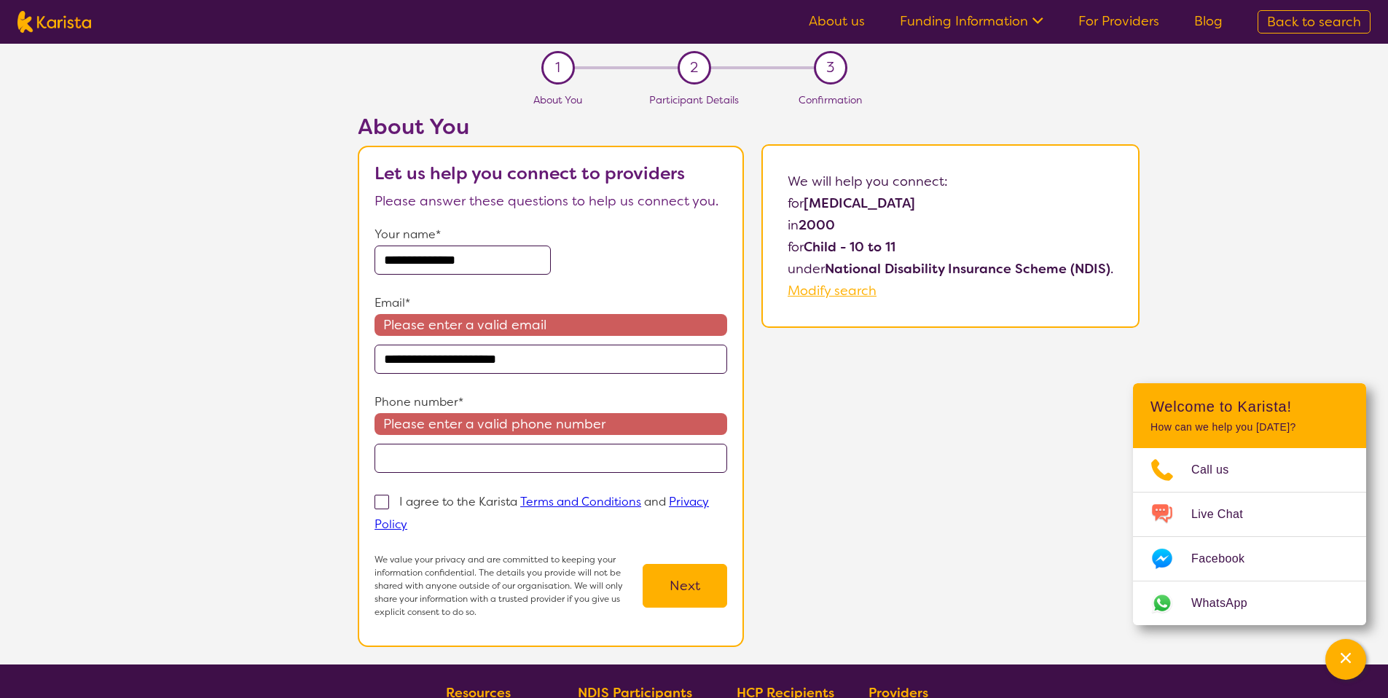
type input "**********"
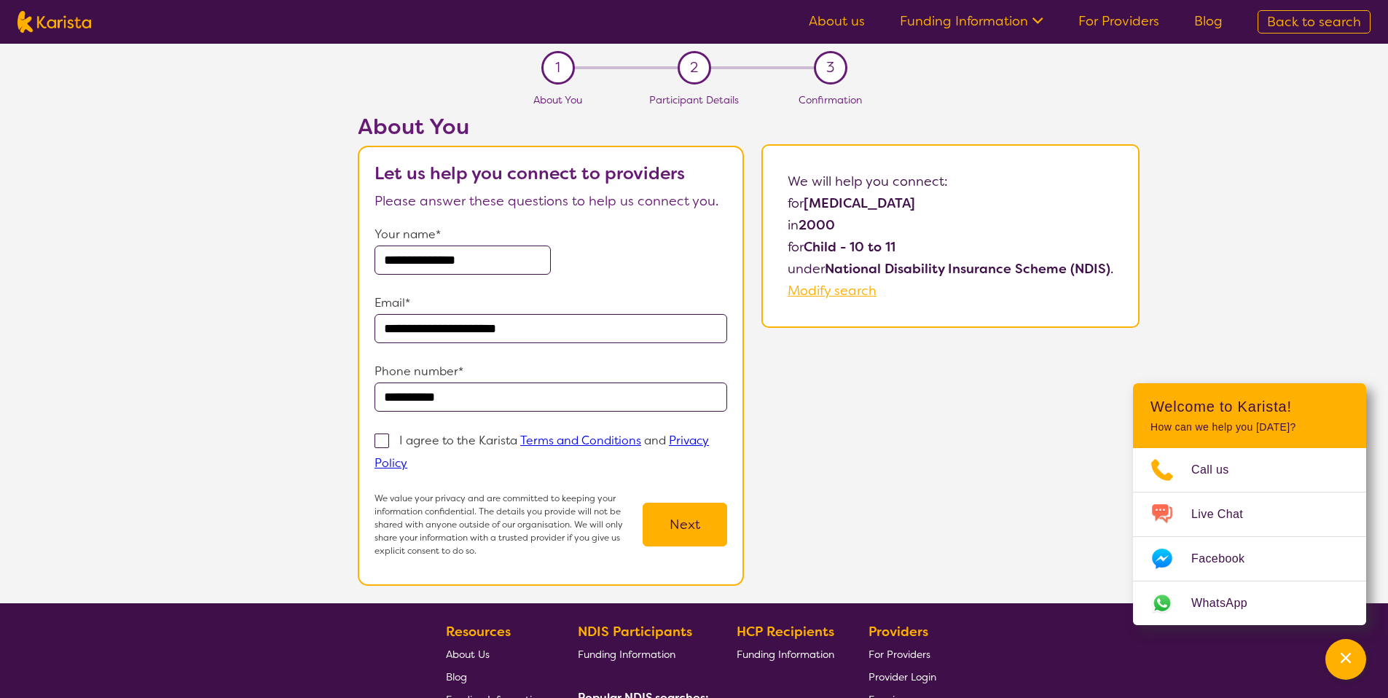
type input "**********"
click at [471, 444] on p "I agree to the Karista Terms and Conditions and Privacy Policy" at bounding box center [542, 452] width 334 height 38
click at [417, 458] on input "I agree to the Karista Terms and Conditions and Privacy Policy" at bounding box center [411, 462] width 9 height 9
checkbox input "true"
click at [680, 520] on button "Next" at bounding box center [685, 525] width 85 height 44
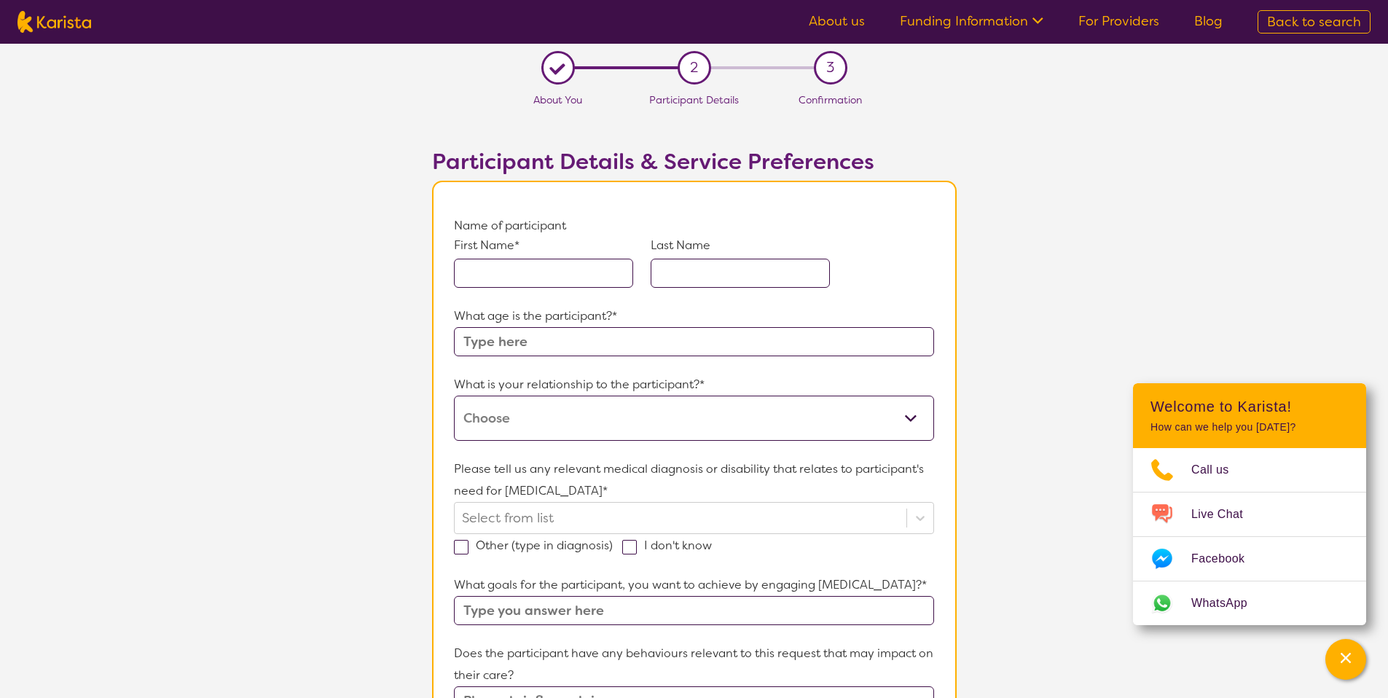
click at [515, 278] on input "text" at bounding box center [543, 273] width 179 height 29
type input "Test"
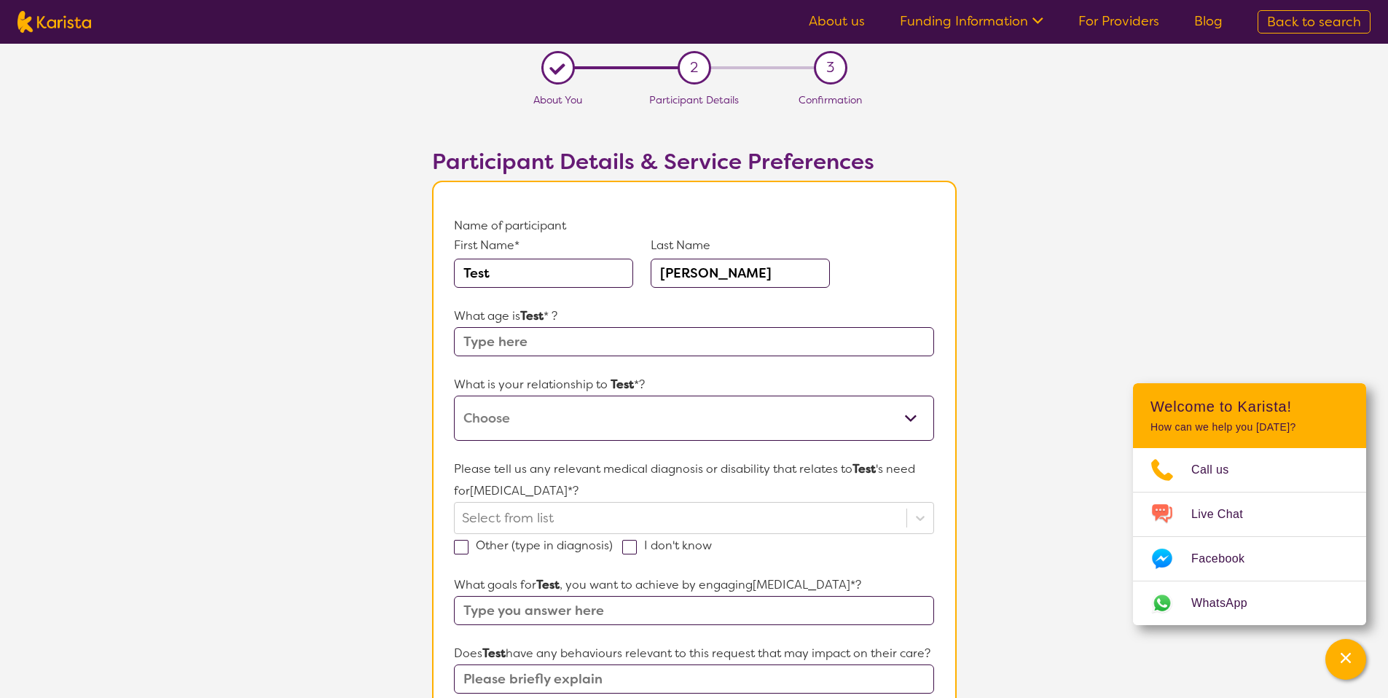
type input "Avijit"
type input "11"
click at [519, 396] on select "This request is for myself I am their parent I am their child I am their spouse…" at bounding box center [694, 418] width 480 height 45
select select "I am their parent"
click at [454, 396] on select "This request is for myself I am their parent I am their child I am their spouse…" at bounding box center [694, 418] width 480 height 45
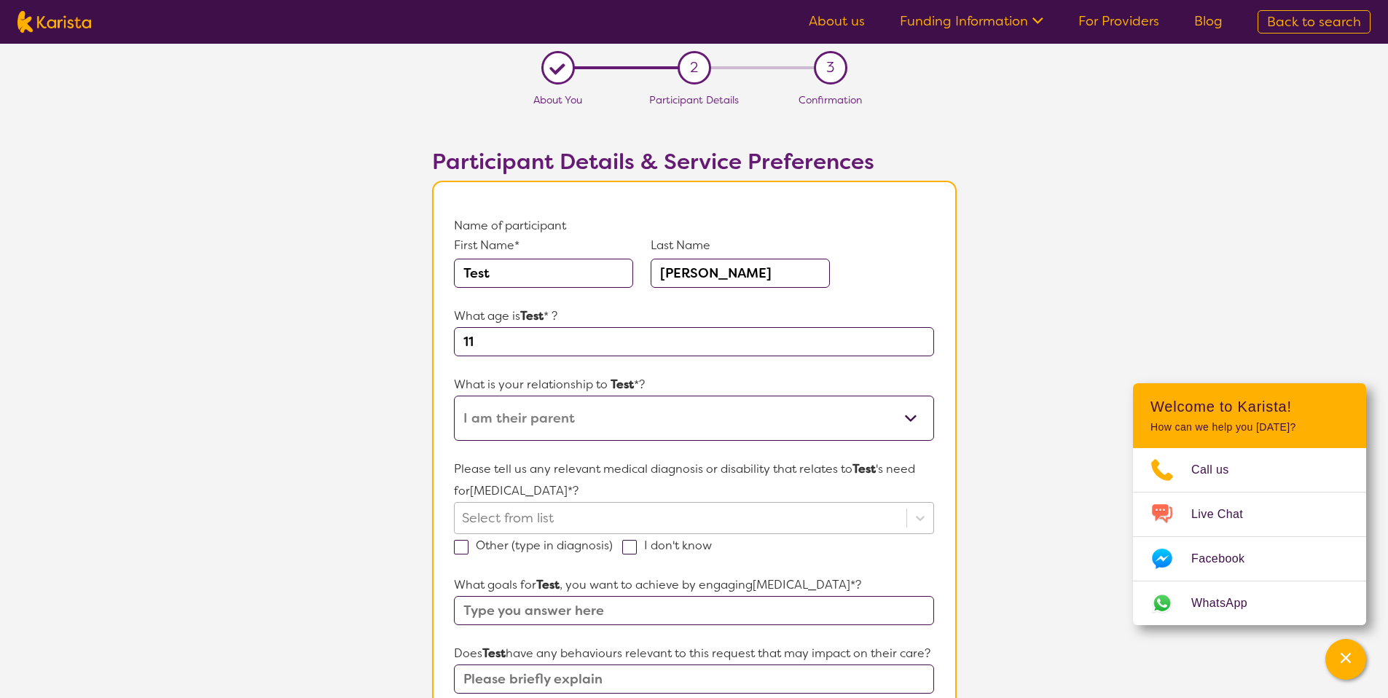
click at [587, 514] on div "Select from list" at bounding box center [694, 518] width 480 height 32
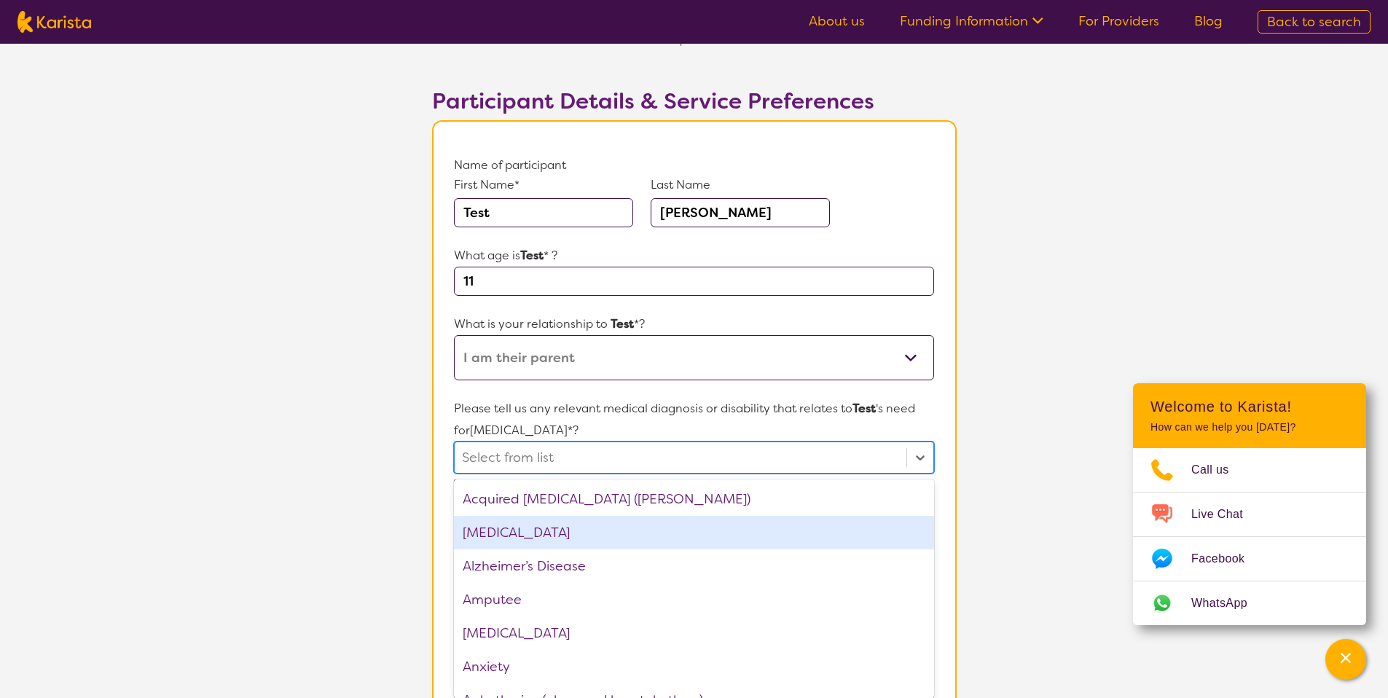
scroll to position [66, 0]
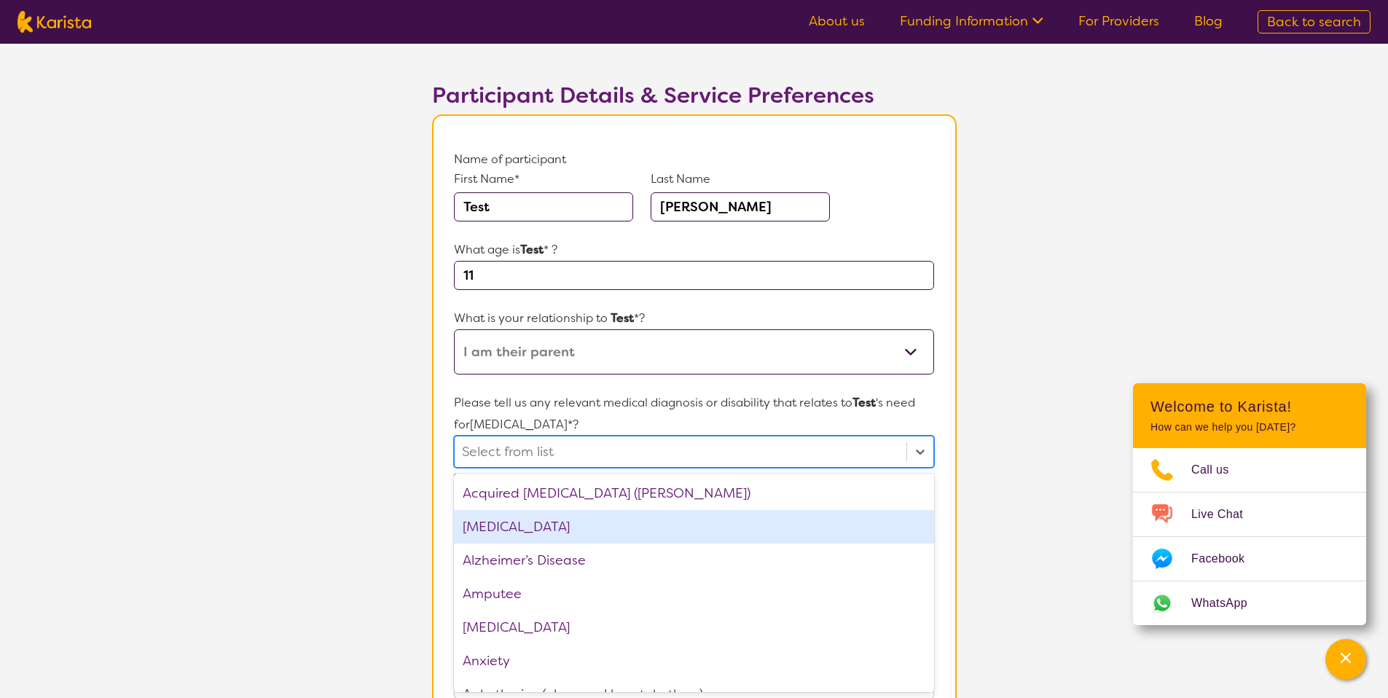
click at [557, 533] on div "ADHD" at bounding box center [694, 527] width 480 height 34
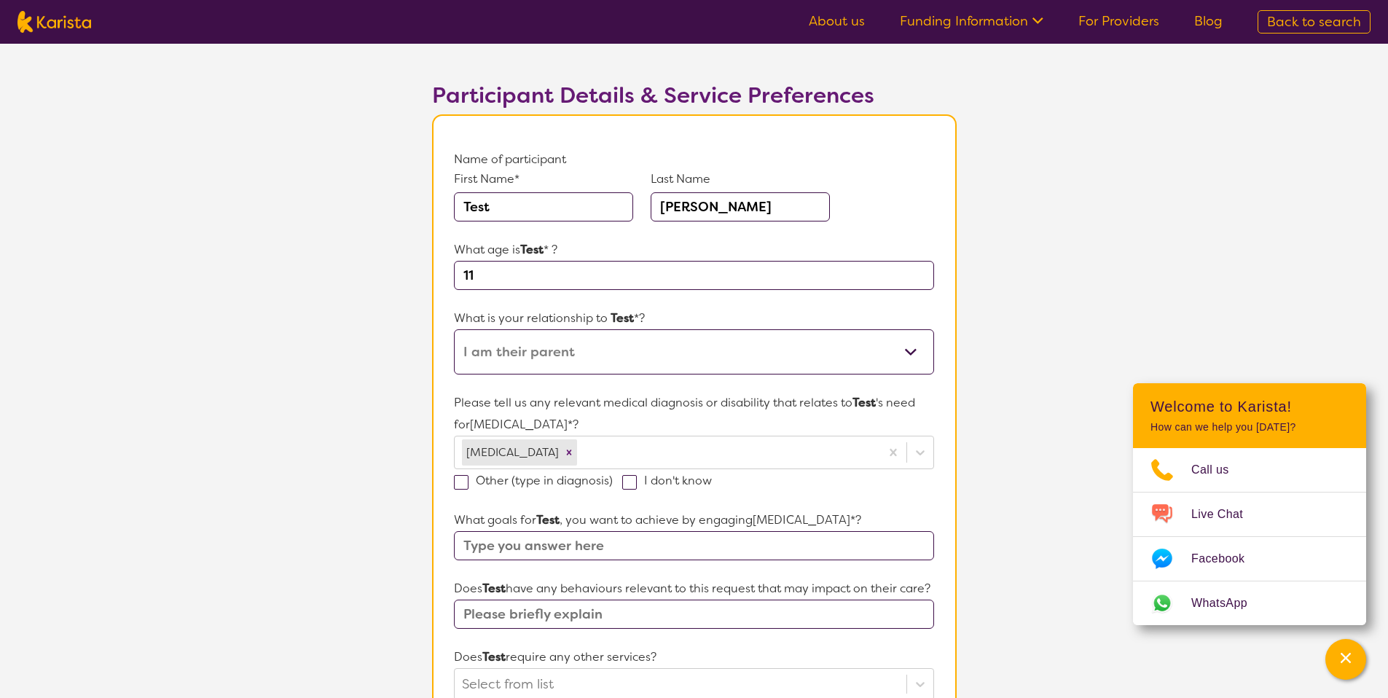
click at [350, 576] on section "L About You 2 Participant Details 3 Confirmation Participant Details & Service …" at bounding box center [694, 598] width 1388 height 1242
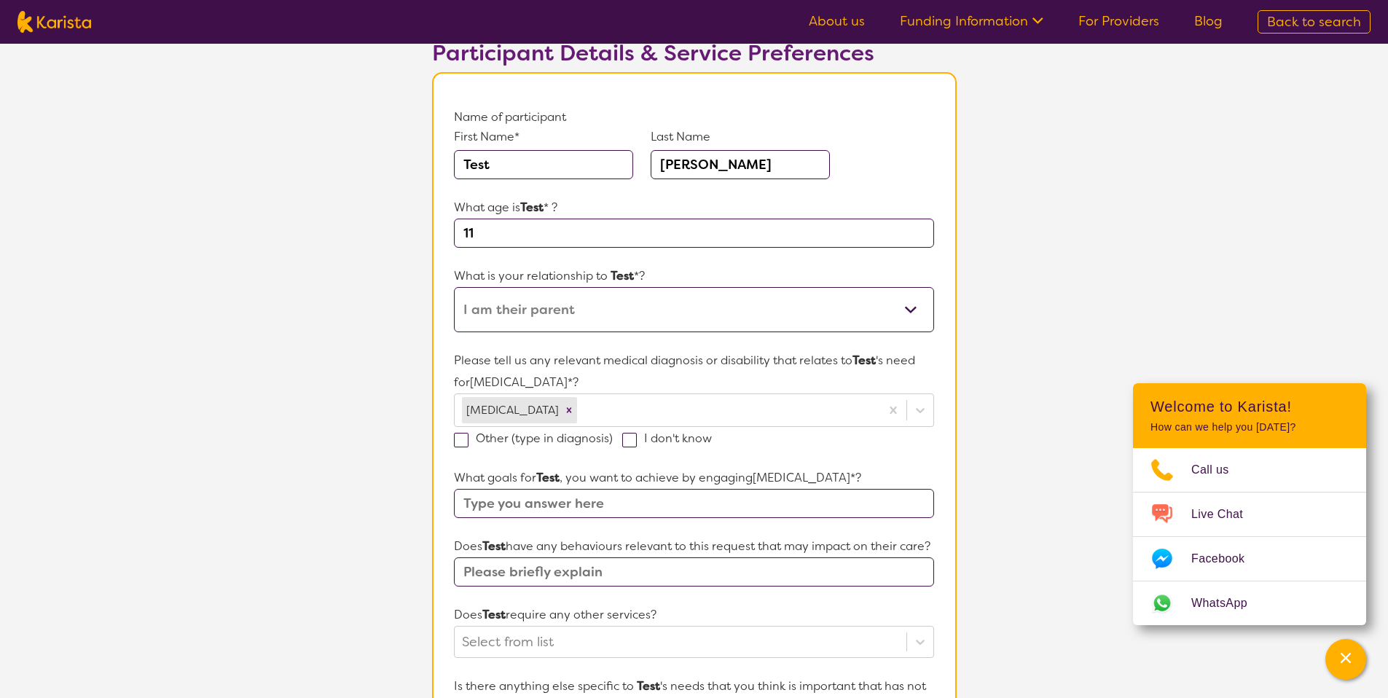
scroll to position [197, 0]
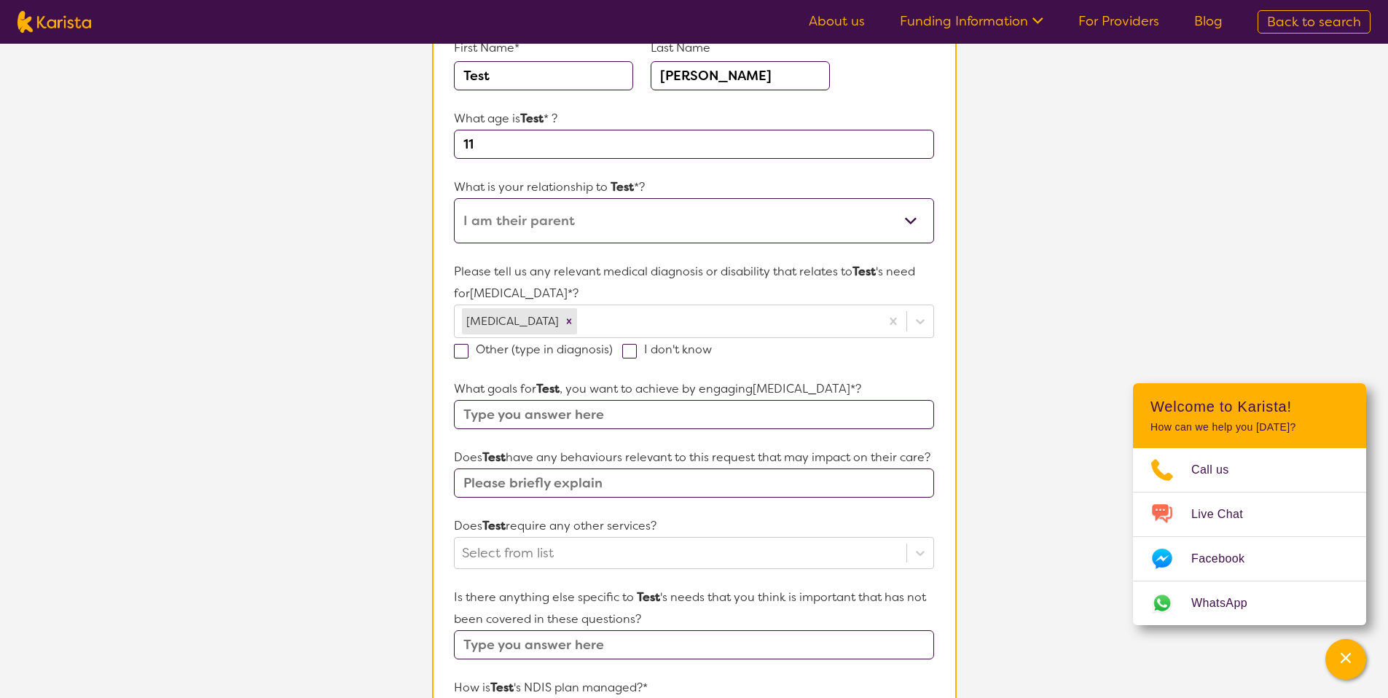
click at [498, 412] on input "text" at bounding box center [694, 414] width 480 height 29
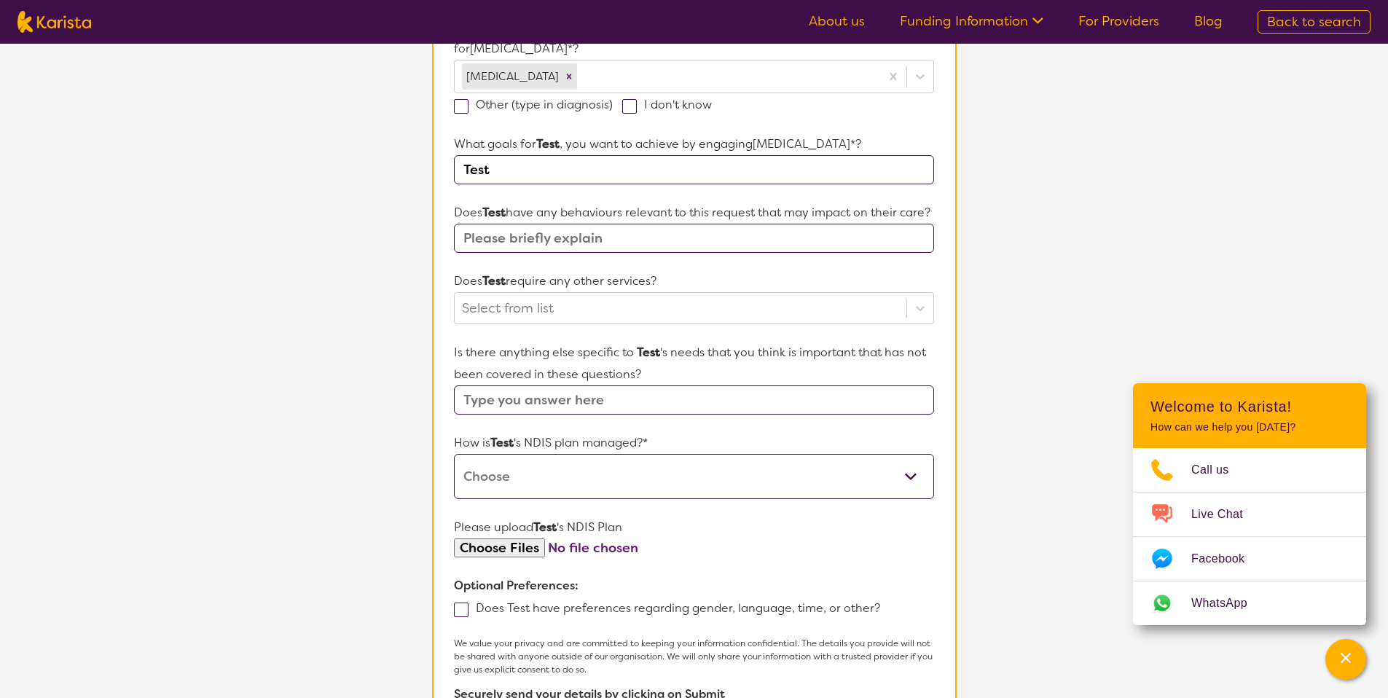
scroll to position [452, 0]
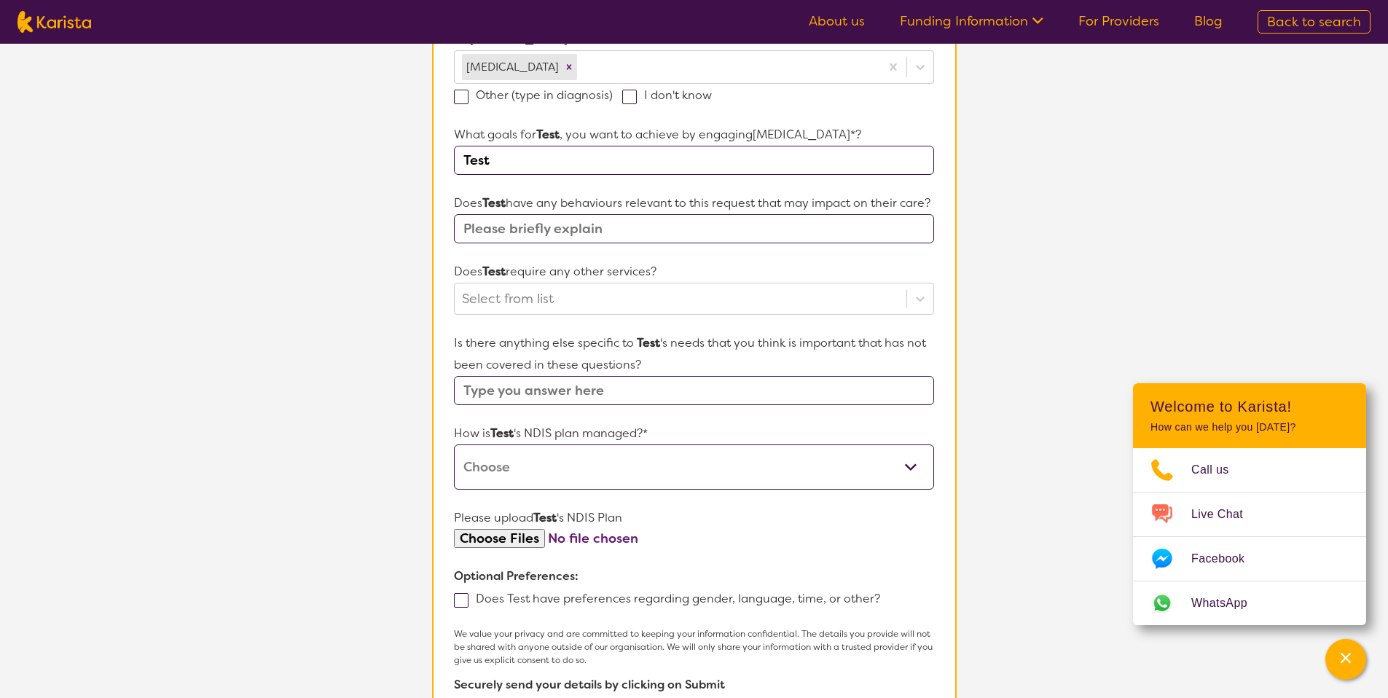
type input "Test"
click at [523, 489] on select "Self-managed NDIS plan Managed by a registered plan management provider (not th…" at bounding box center [694, 467] width 480 height 45
select select "Self Managed"
click at [454, 466] on select "Self-managed NDIS plan Managed by a registered plan management provider (not th…" at bounding box center [694, 467] width 480 height 45
click at [391, 510] on section "L About You 2 Participant Details 3 Confirmation Participant Details & Service …" at bounding box center [694, 213] width 1388 height 1242
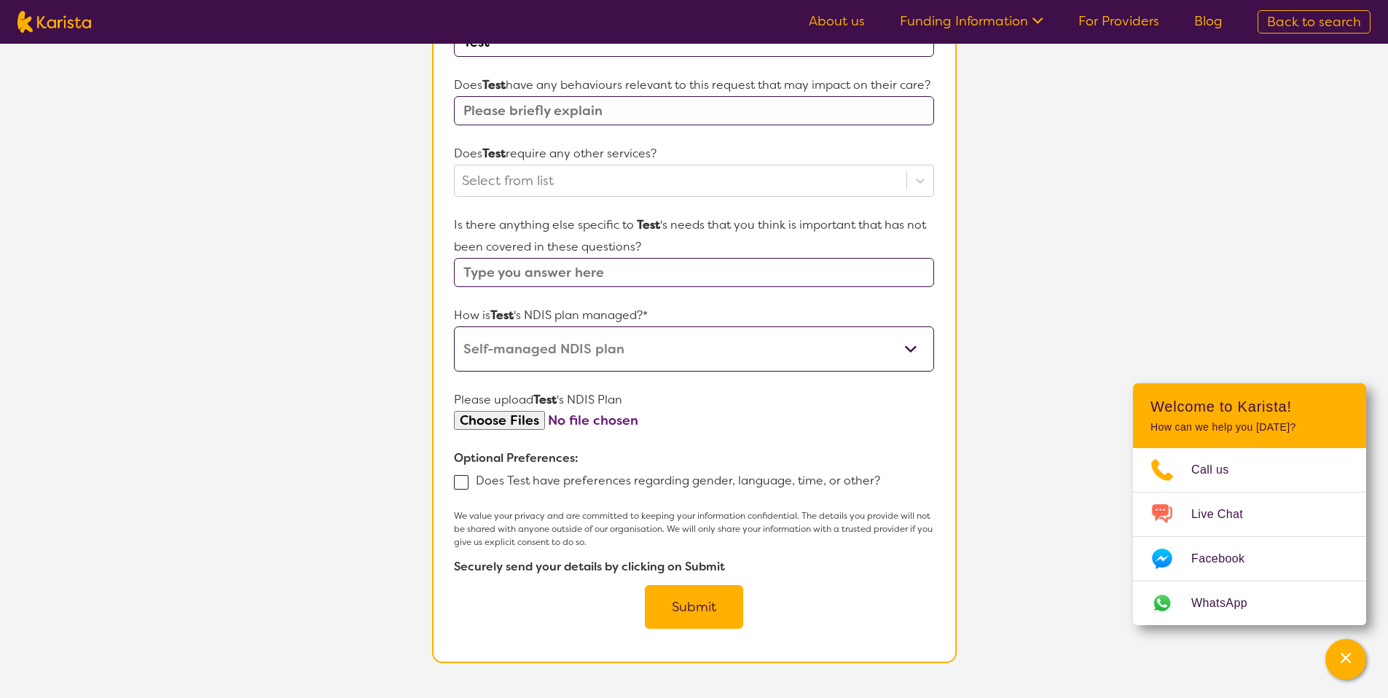
scroll to position [578, 0]
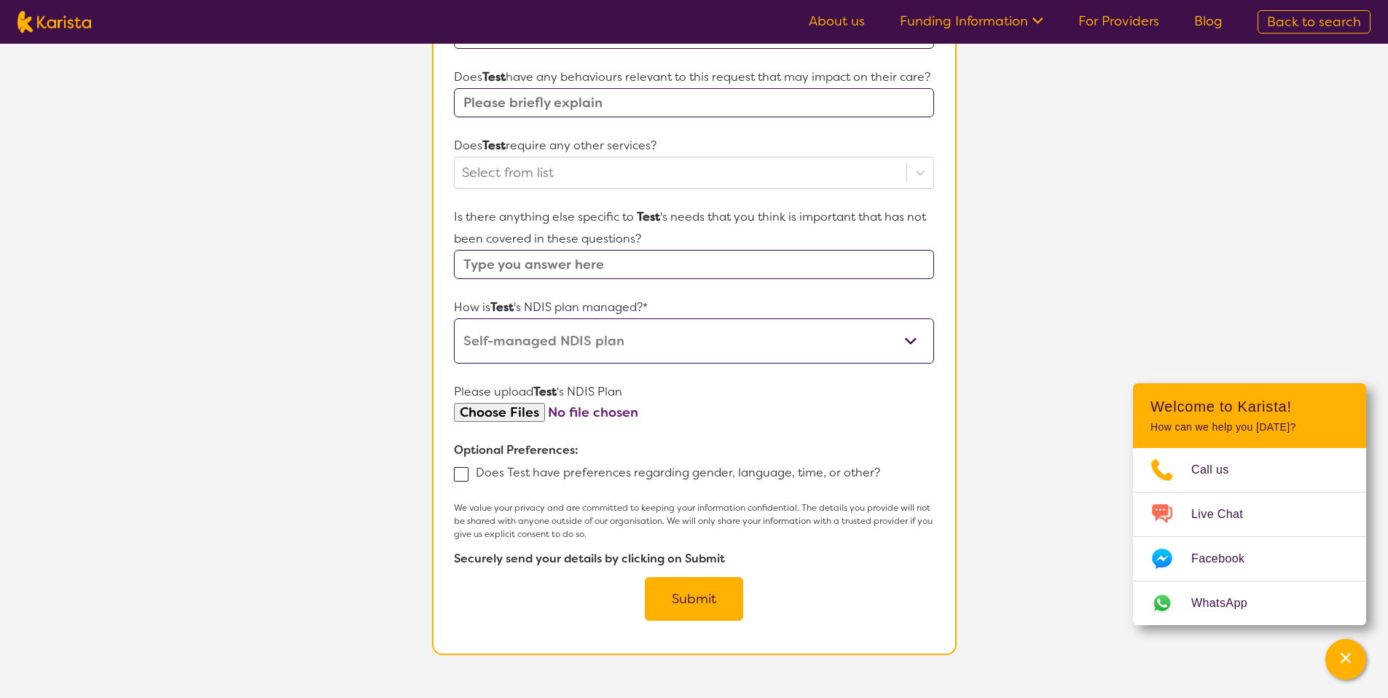
click at [656, 606] on button "Submit" at bounding box center [694, 599] width 98 height 44
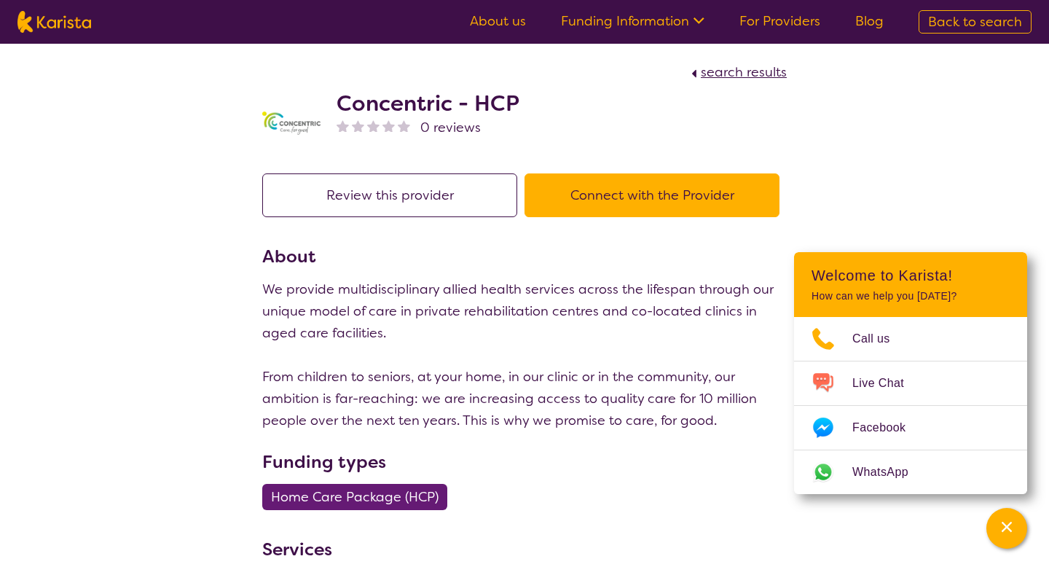
click at [445, 109] on h2 "Concentric - HCP" at bounding box center [428, 103] width 183 height 26
